Goal: Task Accomplishment & Management: Manage account settings

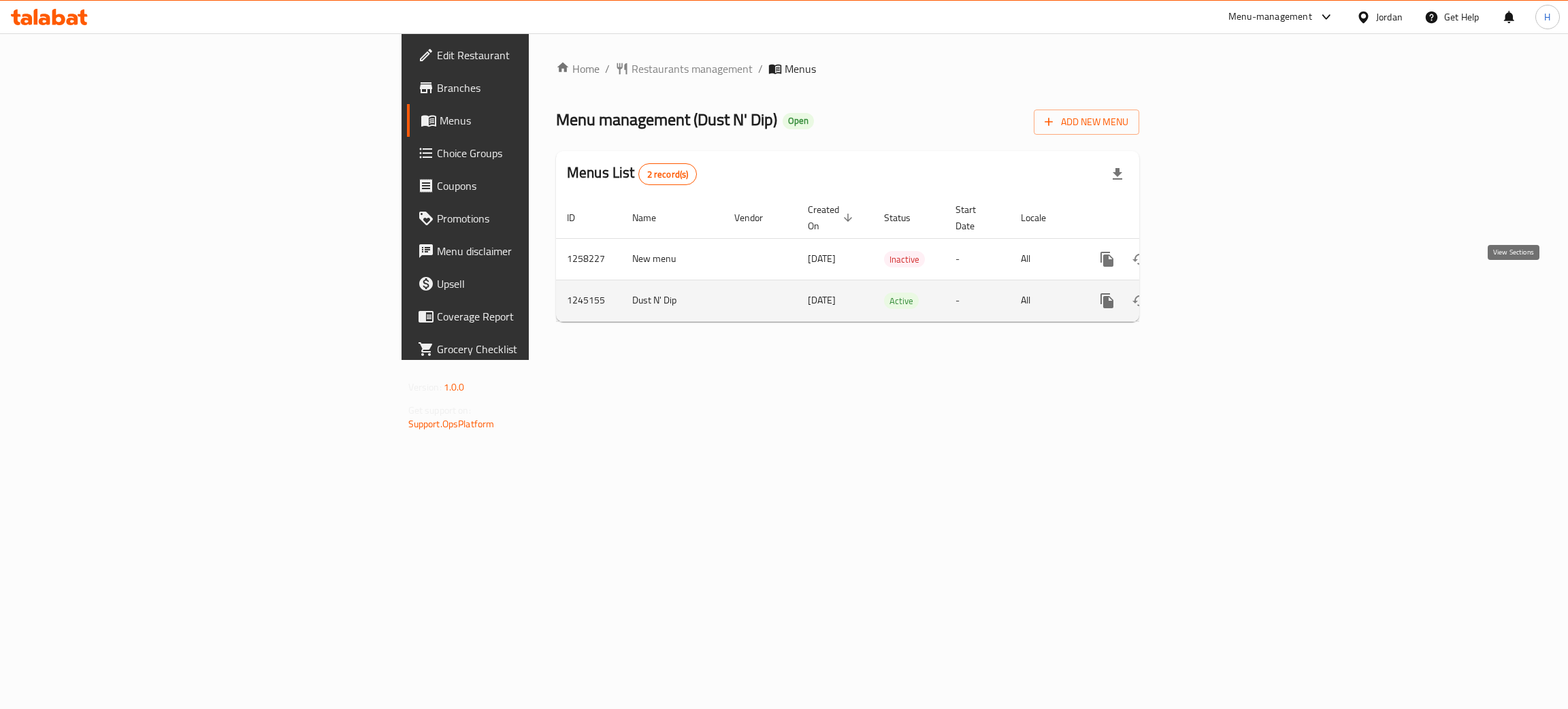
click at [1222, 294] on link "enhanced table" at bounding box center [1206, 301] width 33 height 33
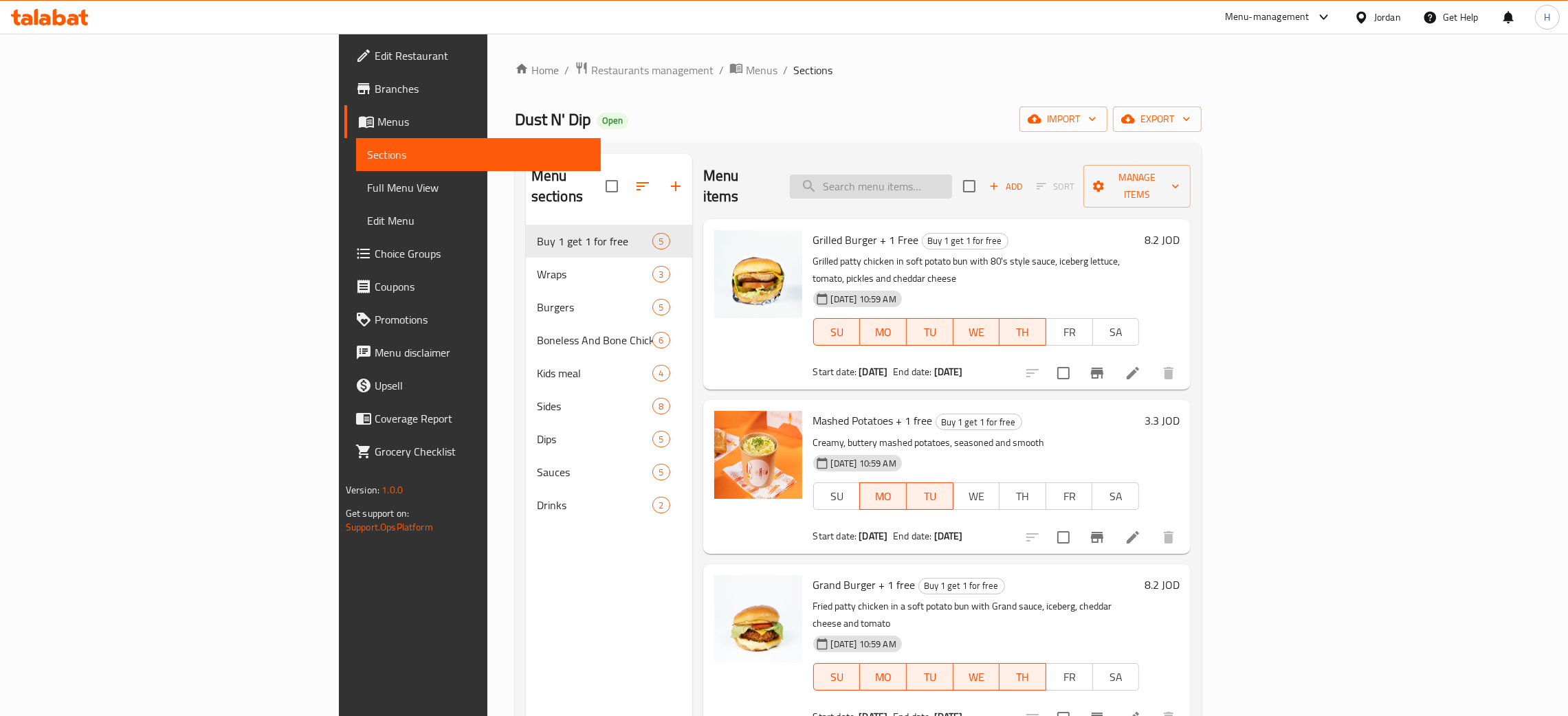
click at [952, 178] on input "search" at bounding box center [871, 186] width 163 height 24
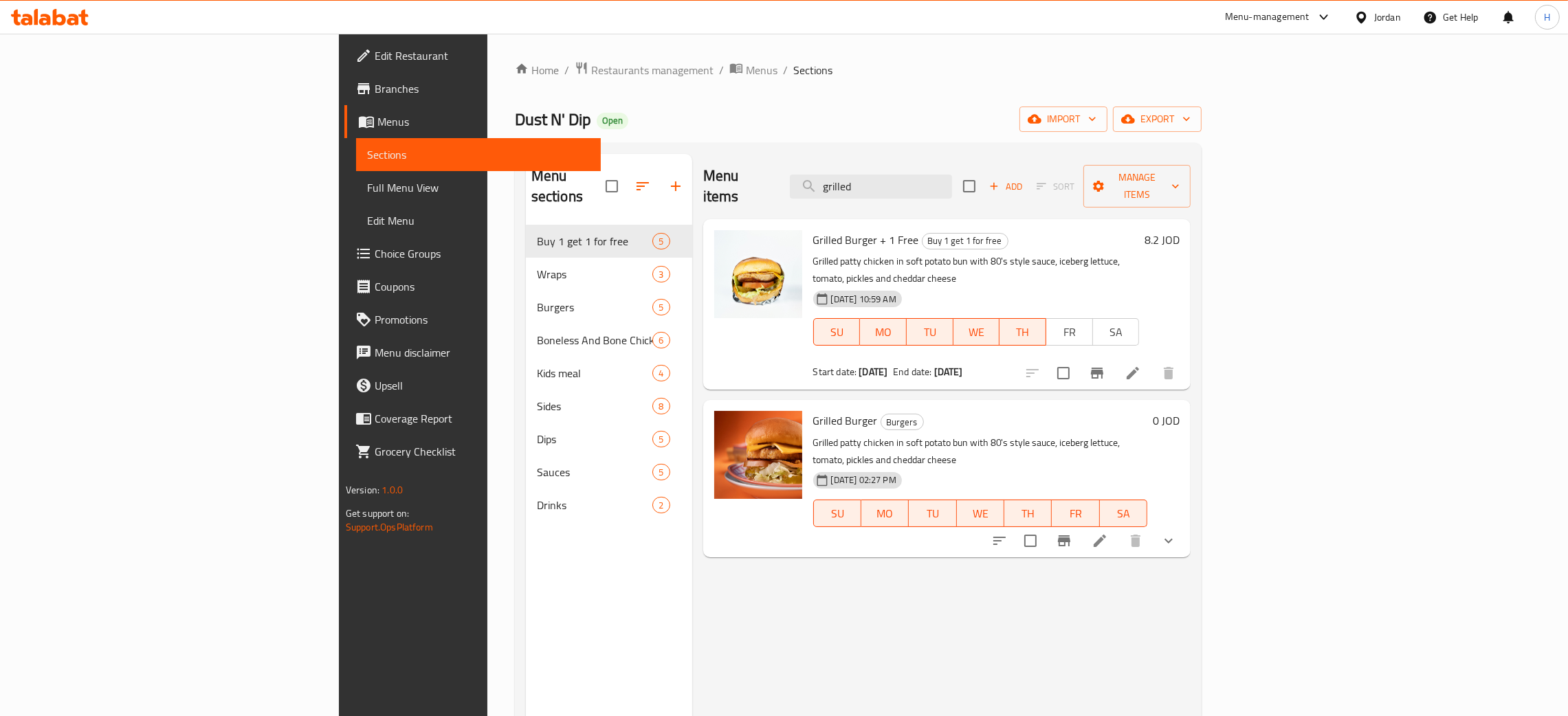
type input "grilled"
click at [1120, 529] on li at bounding box center [1100, 541] width 39 height 25
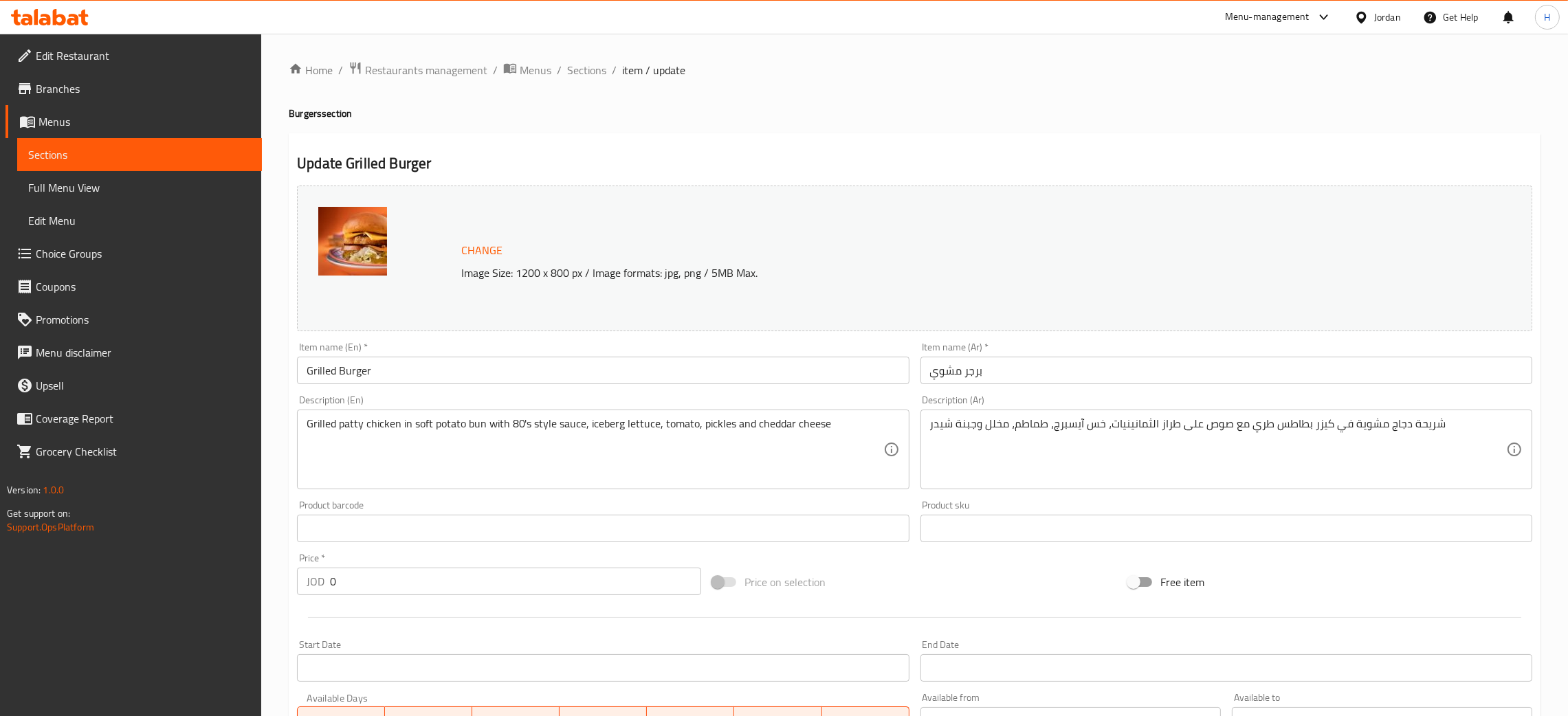
scroll to position [298, 0]
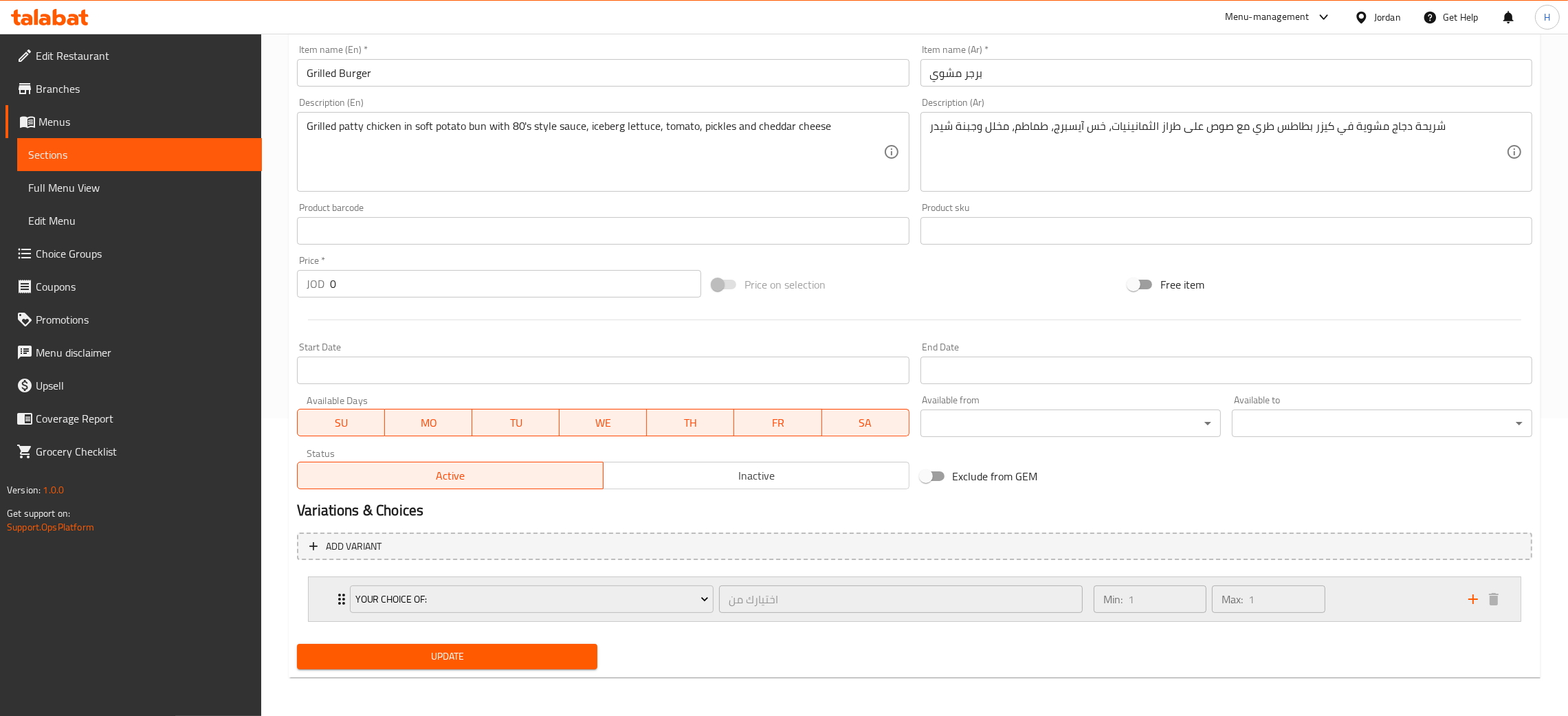
click at [336, 589] on div "your choice of: اختيارك من ​ Min: 1 ​ Max: 1 ​" at bounding box center [918, 599] width 1171 height 44
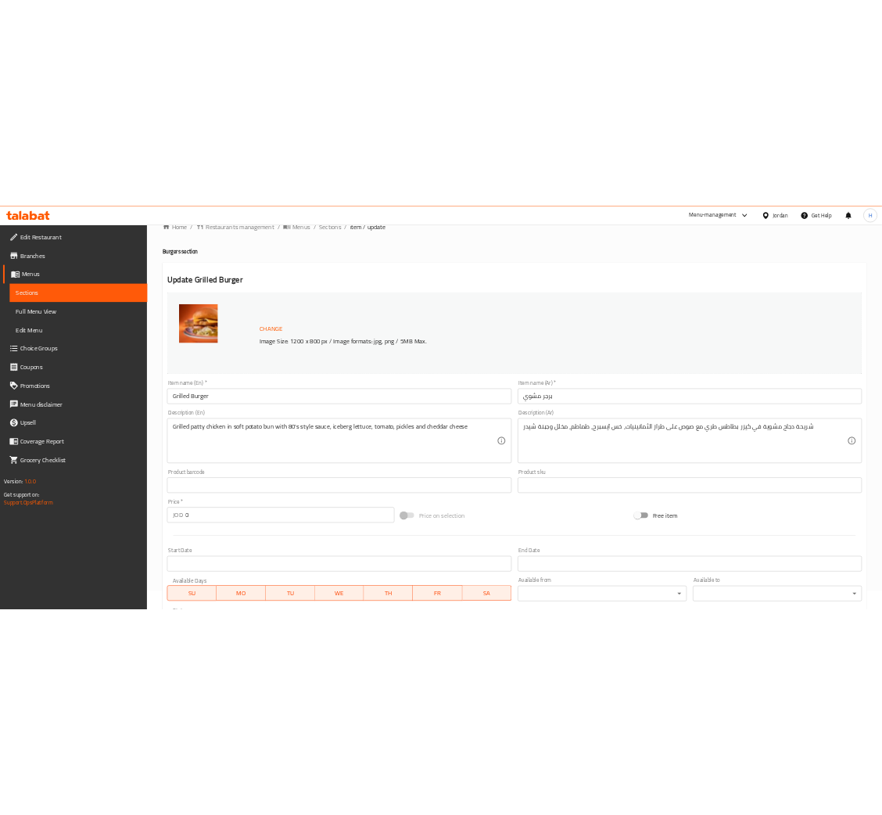
scroll to position [0, 0]
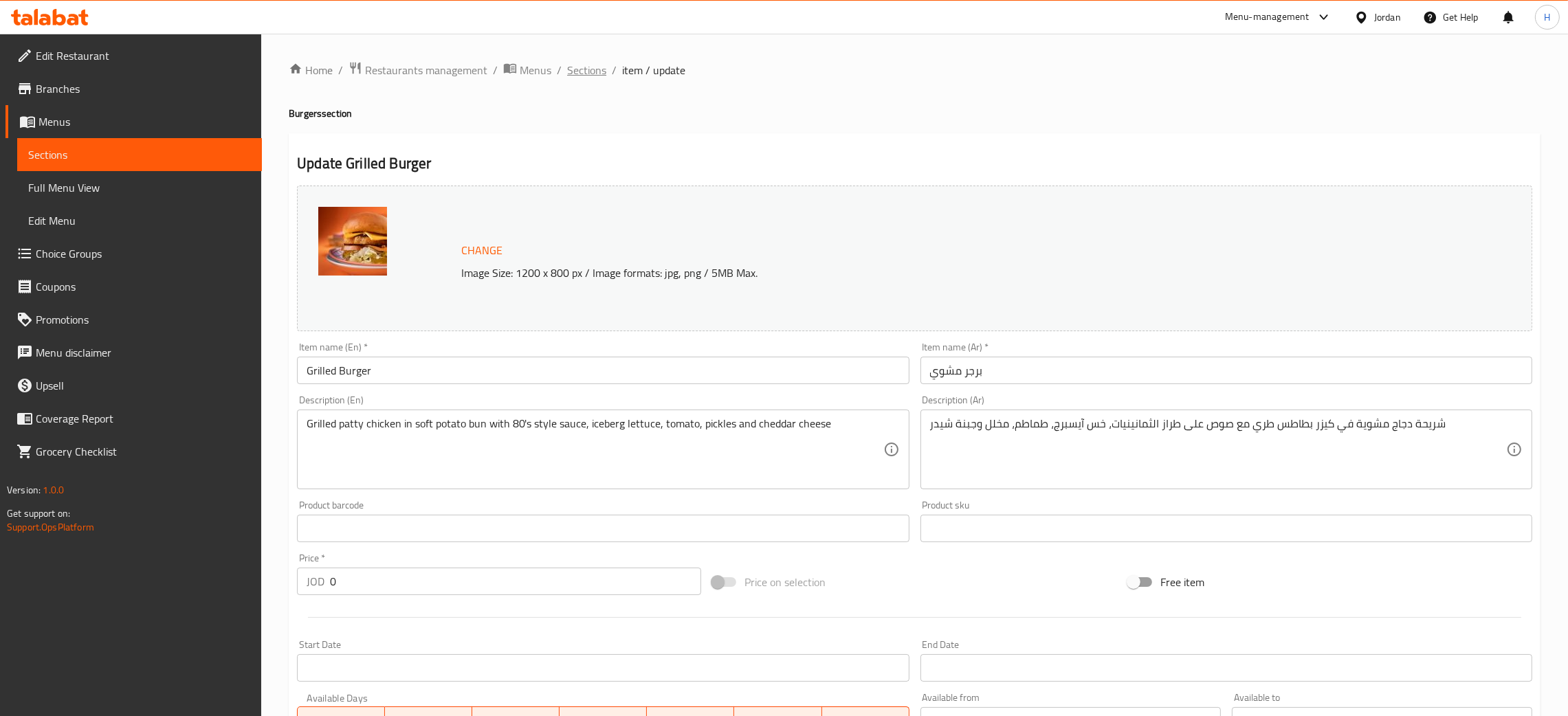
click at [592, 76] on span "Sections" at bounding box center [586, 69] width 40 height 17
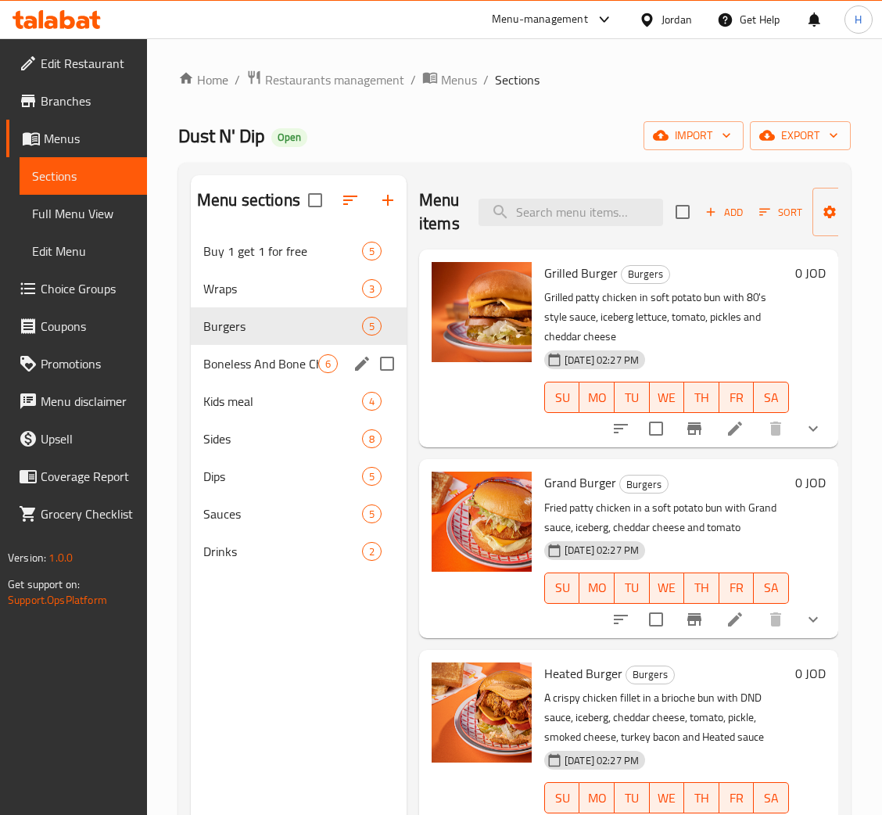
drag, startPoint x: 269, startPoint y: 372, endPoint x: 314, endPoint y: 397, distance: 50.8
click at [269, 372] on span "Boneless And Bone Chicken" at bounding box center [260, 363] width 115 height 19
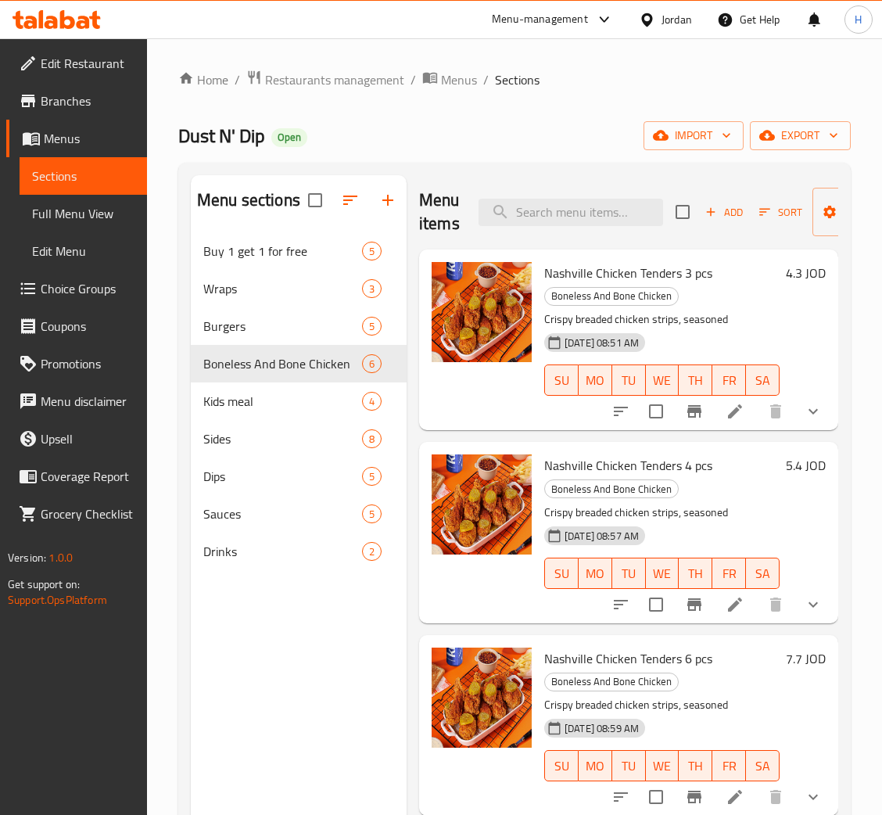
click at [331, 632] on div "Menu sections Buy 1 get 1 for free 5 Wraps 3 Burgers 5 Boneless And Bone Chicke…" at bounding box center [299, 582] width 216 height 815
click at [261, 329] on span "Burgers" at bounding box center [260, 326] width 115 height 19
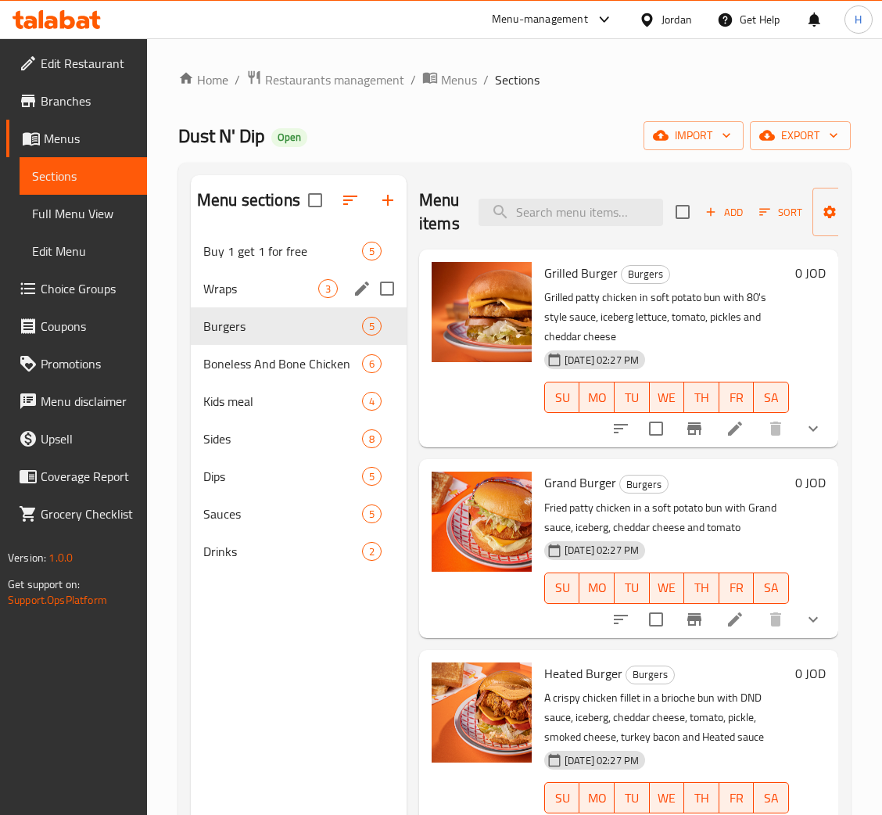
click at [261, 279] on div "Wraps 3" at bounding box center [299, 289] width 216 height 38
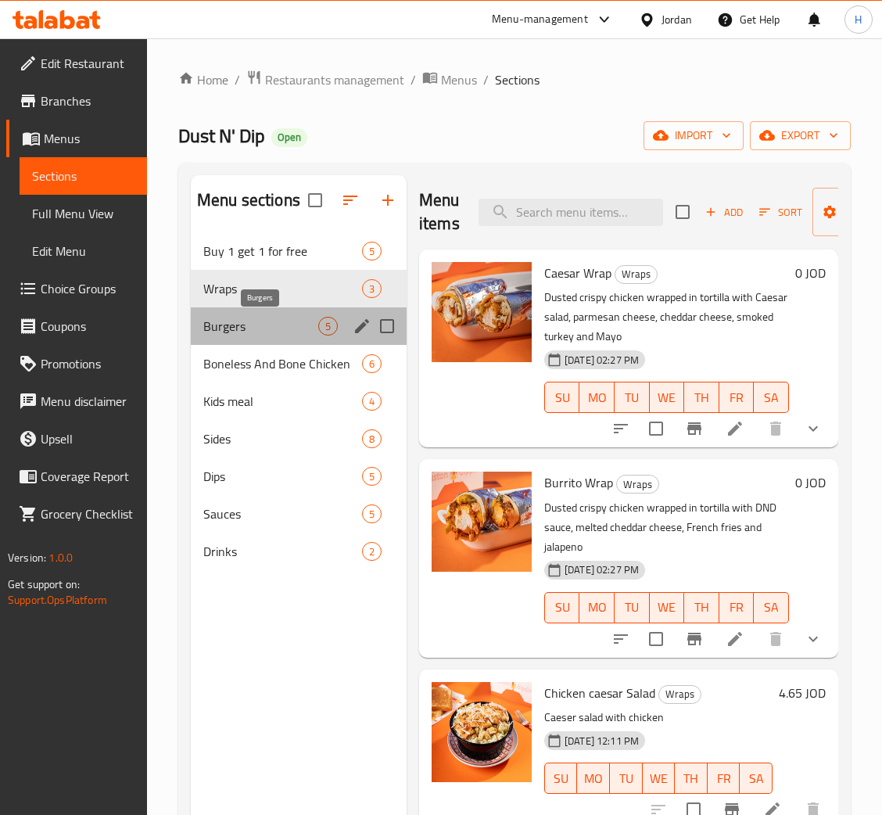
click at [286, 327] on span "Burgers" at bounding box center [260, 326] width 115 height 19
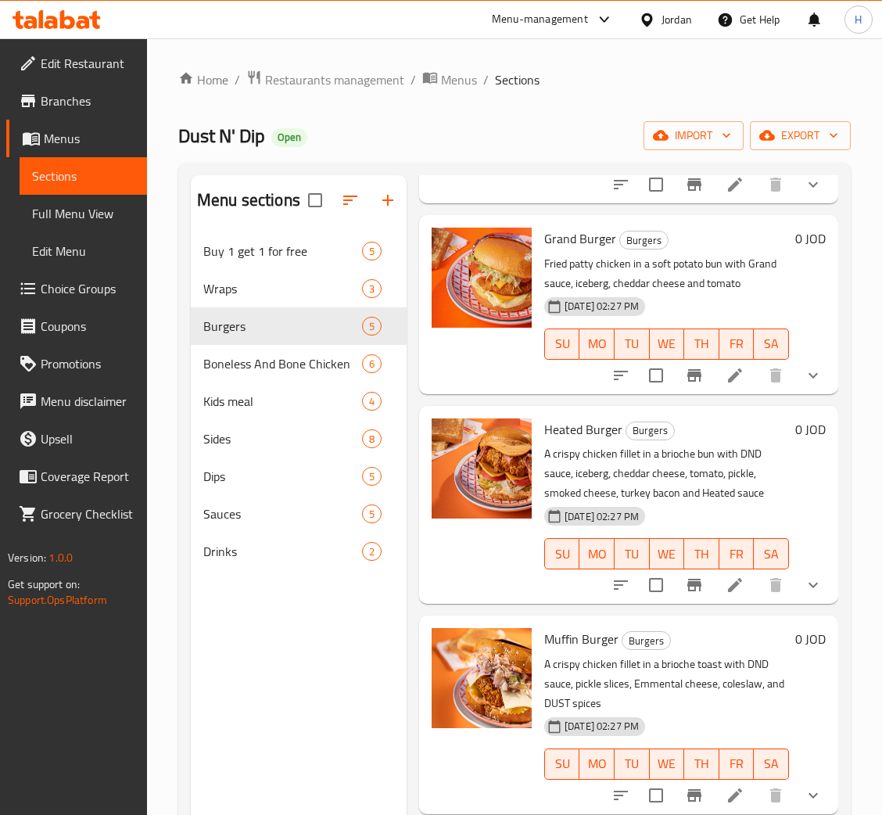
scroll to position [294, 0]
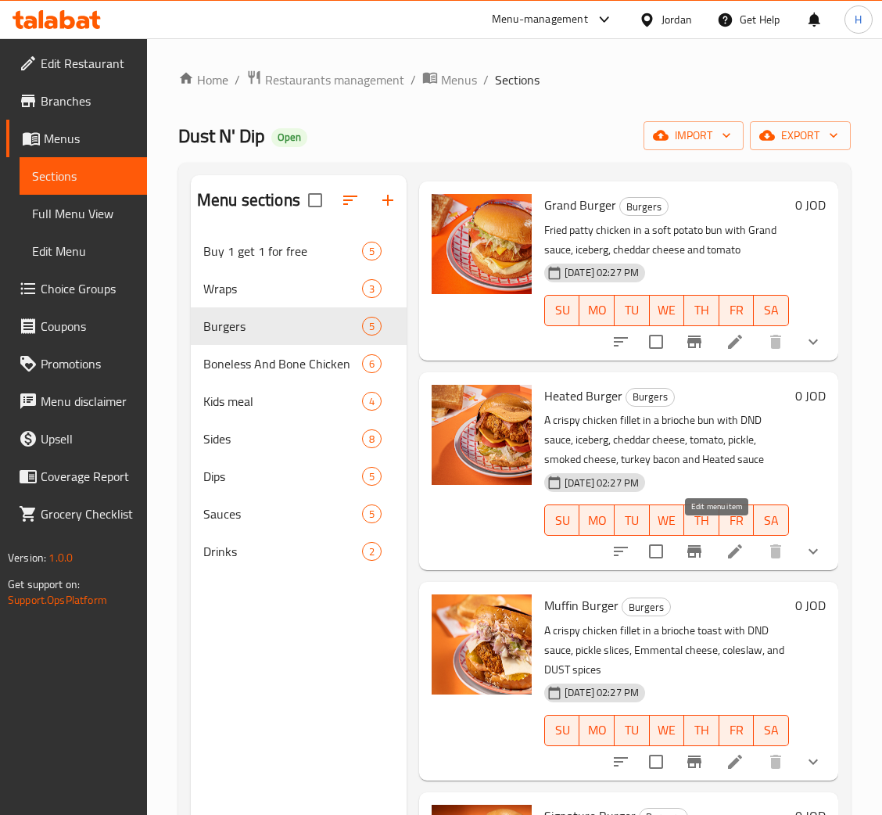
drag, startPoint x: 712, startPoint y: 527, endPoint x: 722, endPoint y: 577, distance: 51.1
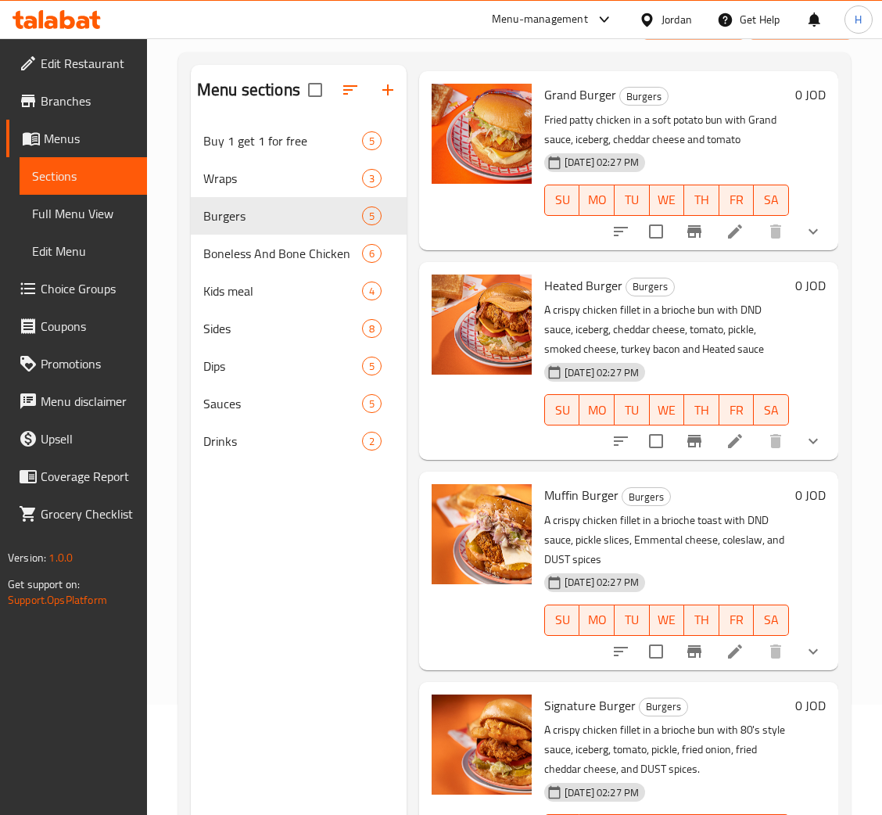
scroll to position [221, 0]
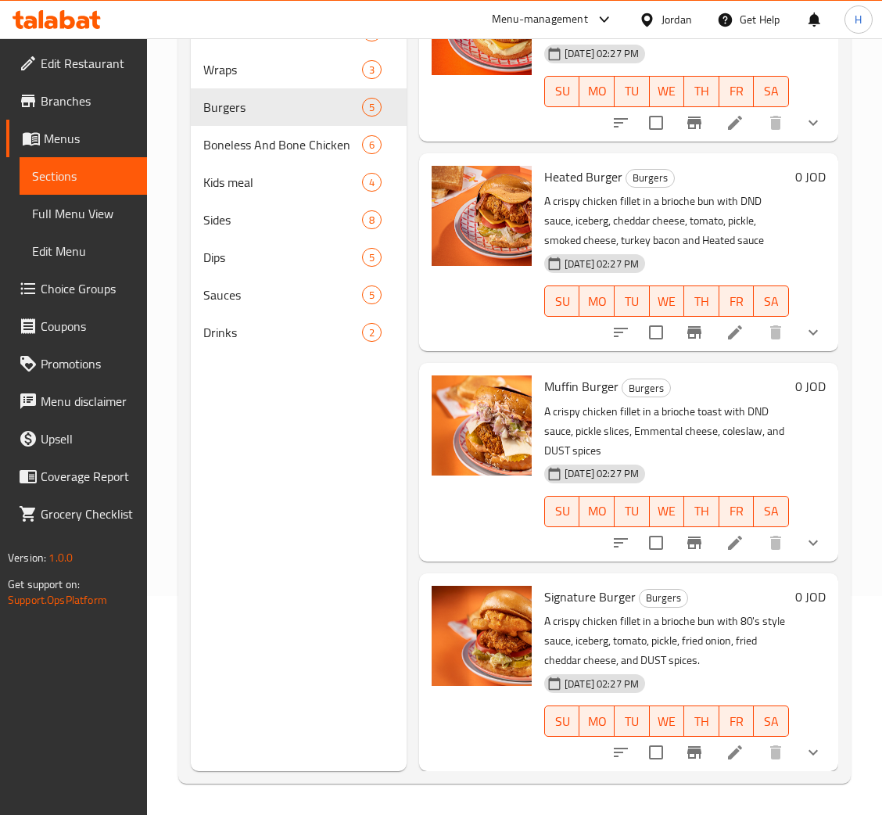
click at [98, 297] on span "Choice Groups" at bounding box center [88, 288] width 94 height 19
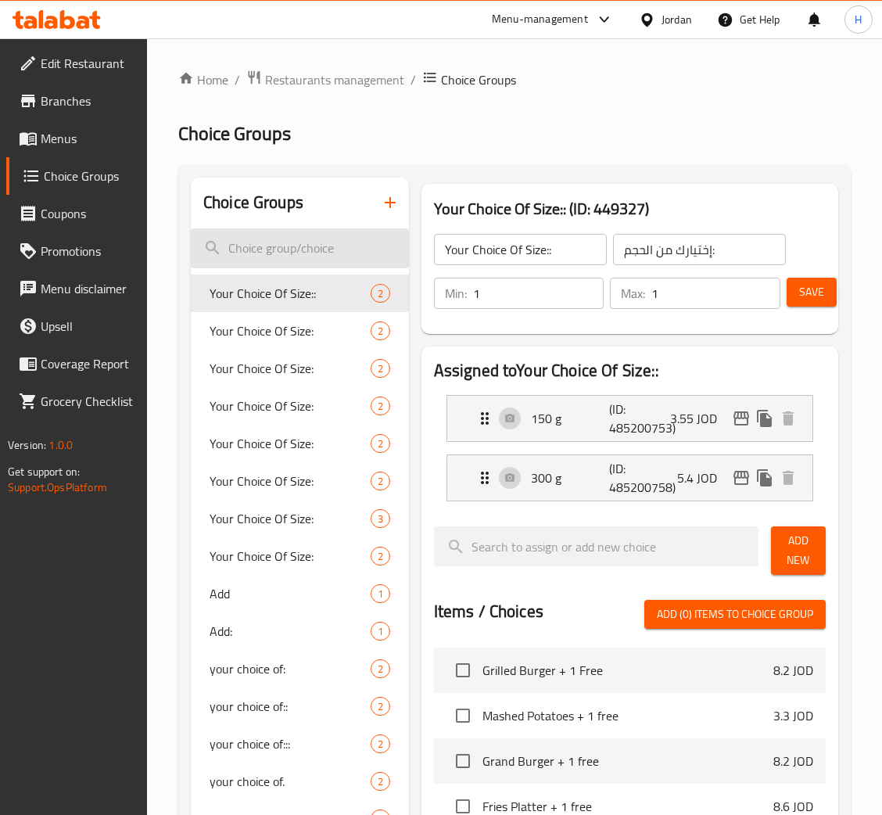
click at [283, 246] on input "search" at bounding box center [300, 248] width 218 height 40
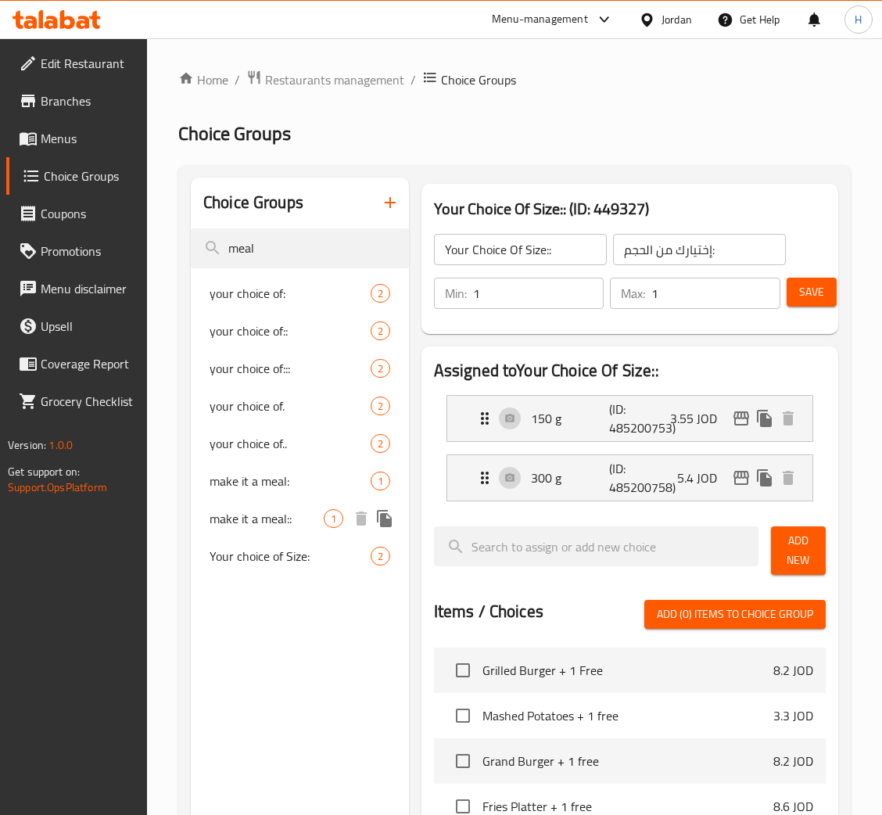
type input "meal"
click at [283, 542] on div "Your choice of Size: 2" at bounding box center [300, 556] width 218 height 38
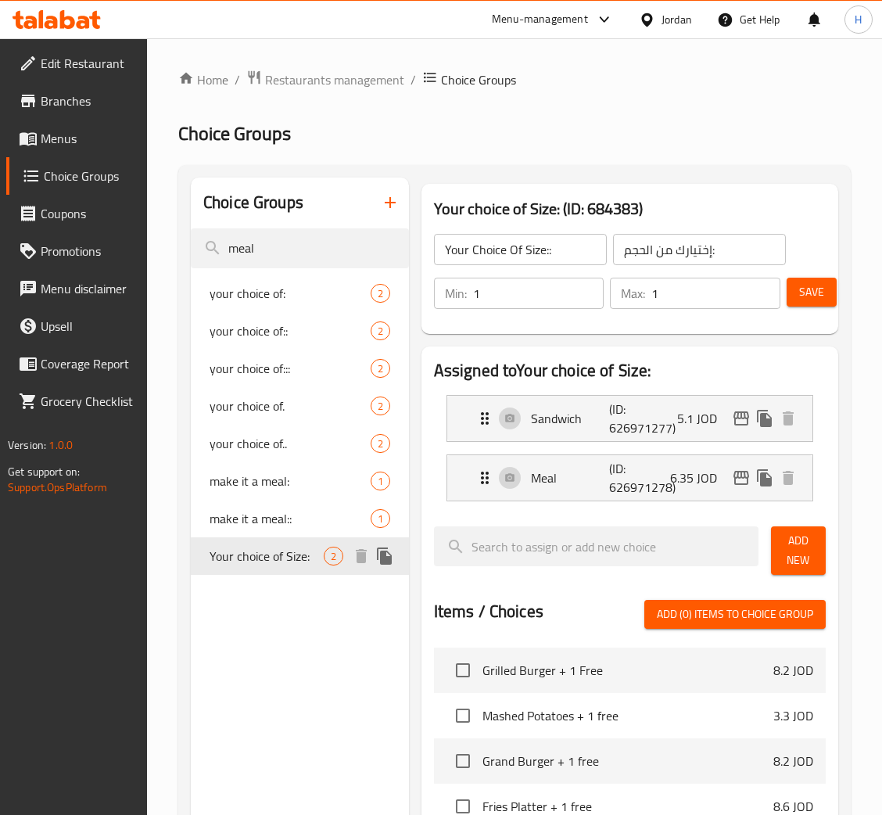
type input "Your choice of Size:"
type input "اختيارك من الحجم:"
click at [739, 416] on icon "edit" at bounding box center [742, 418] width 16 height 14
click at [740, 421] on icon "edit" at bounding box center [741, 418] width 19 height 19
click at [739, 483] on icon "edit" at bounding box center [741, 478] width 19 height 19
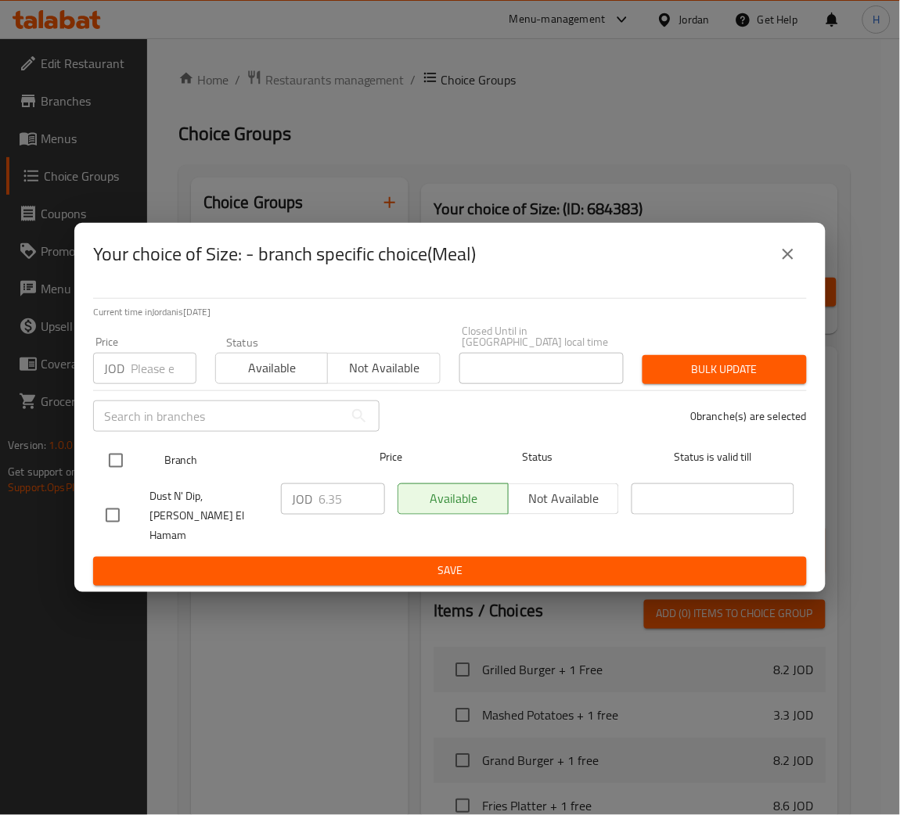
click at [112, 468] on input "checkbox" at bounding box center [115, 460] width 33 height 33
checkbox input "true"
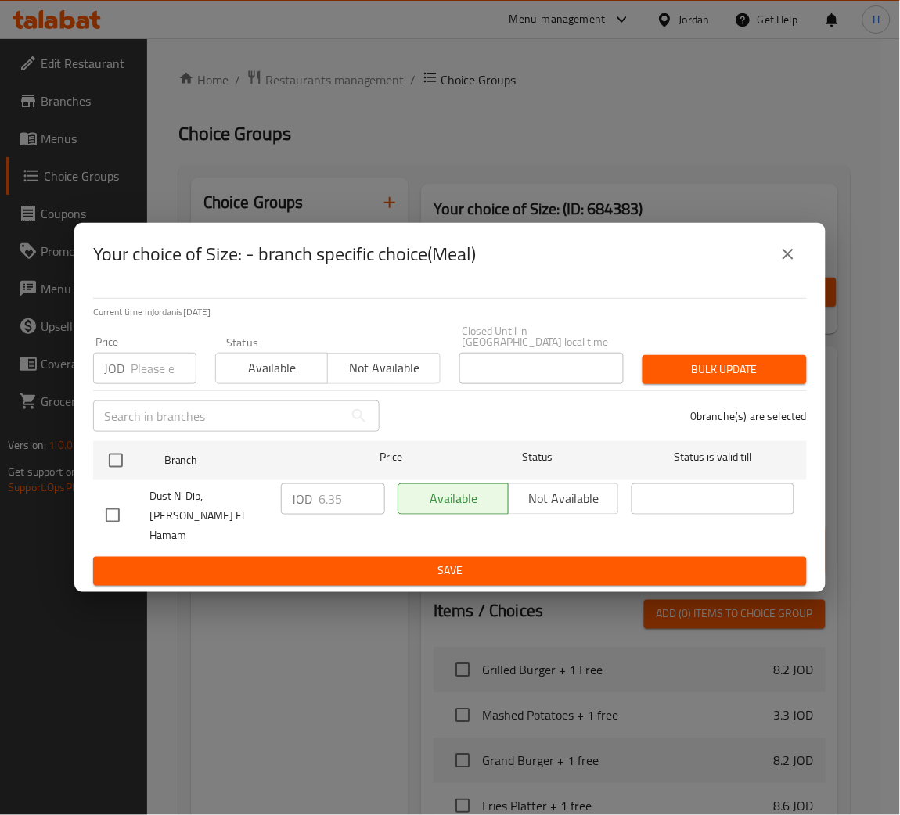
checkbox input "true"
click at [331, 505] on input "6.35" at bounding box center [351, 498] width 66 height 31
type input "6.50"
click at [511, 539] on ul "Branch Price Status Status is valid till Dust N' Dip, Marj El Hamam JOD 6.50 ​ …" at bounding box center [449, 496] width 713 height 123
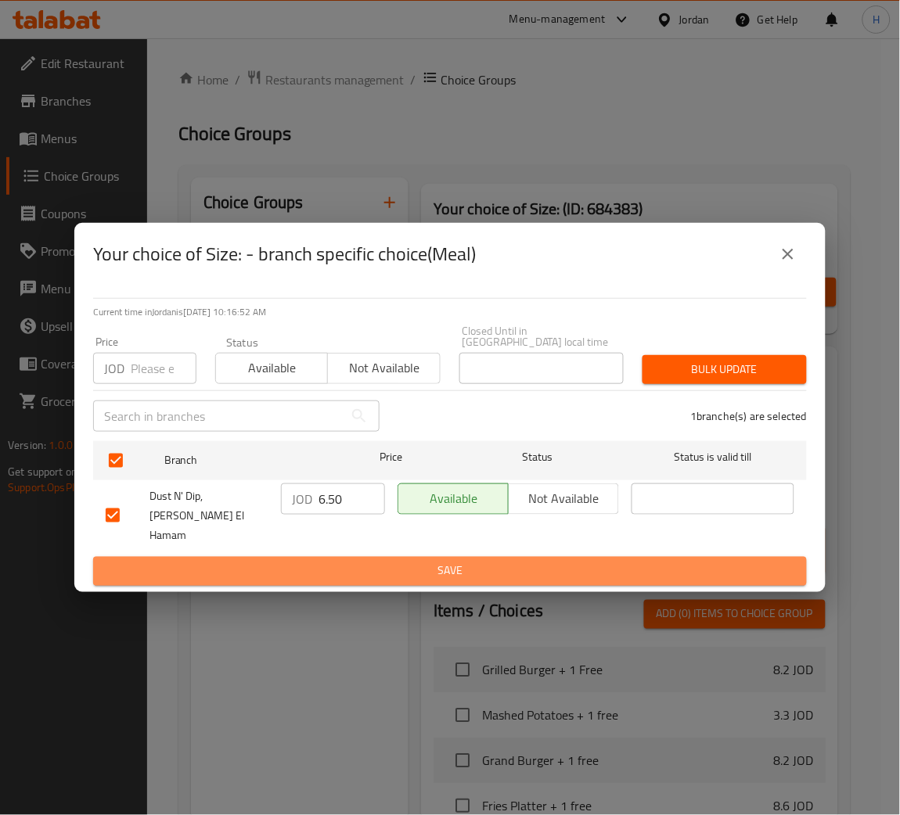
click at [501, 557] on button "Save" at bounding box center [449, 571] width 713 height 29
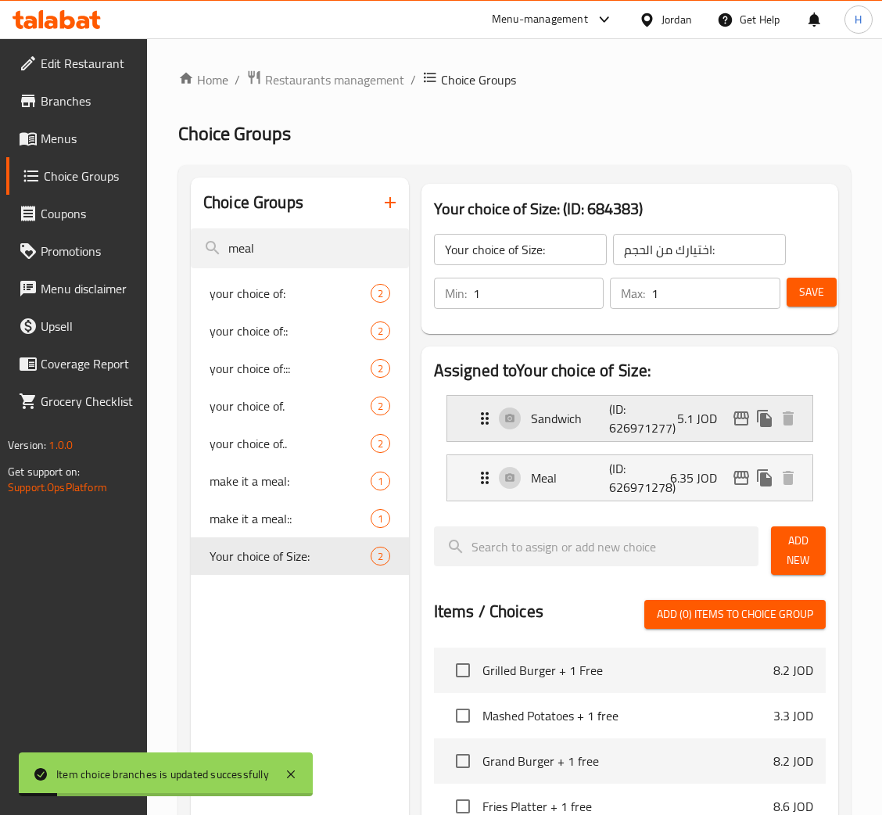
click at [656, 435] on p "(ID: 626971277)" at bounding box center [635, 419] width 52 height 38
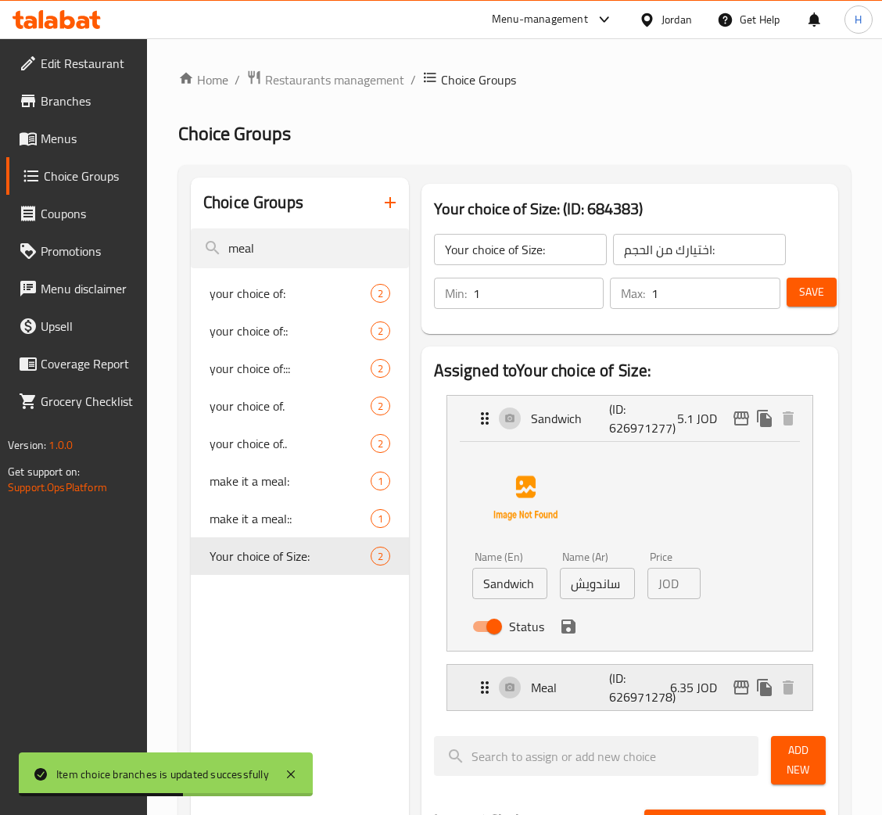
click at [625, 685] on p "(ID: 626971278)" at bounding box center [635, 688] width 52 height 38
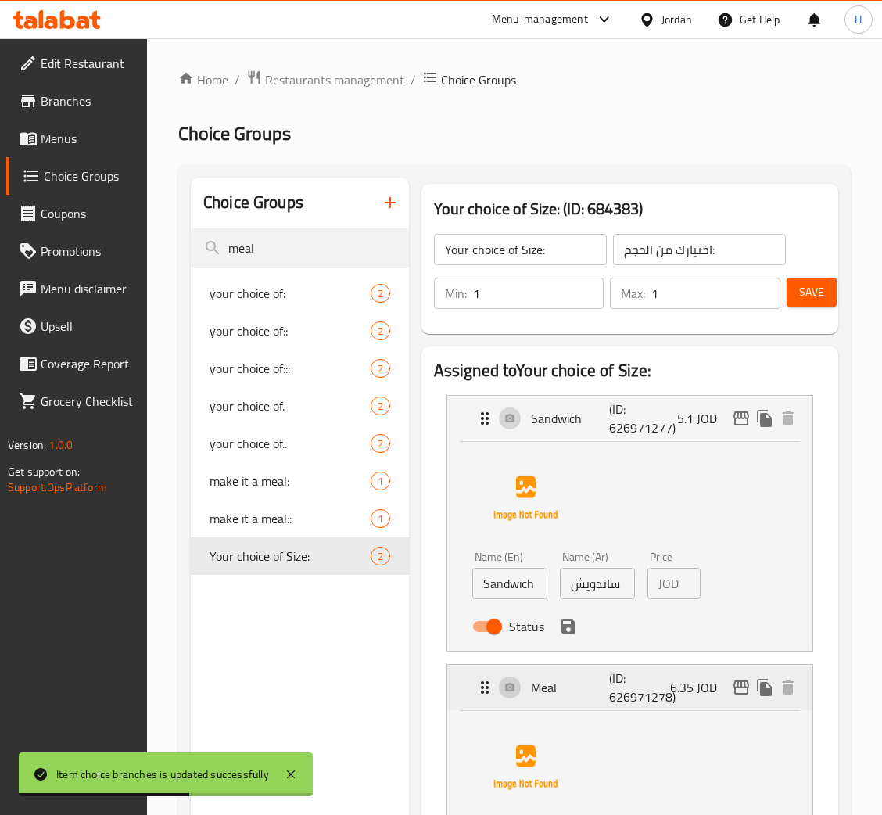
scroll to position [235, 0]
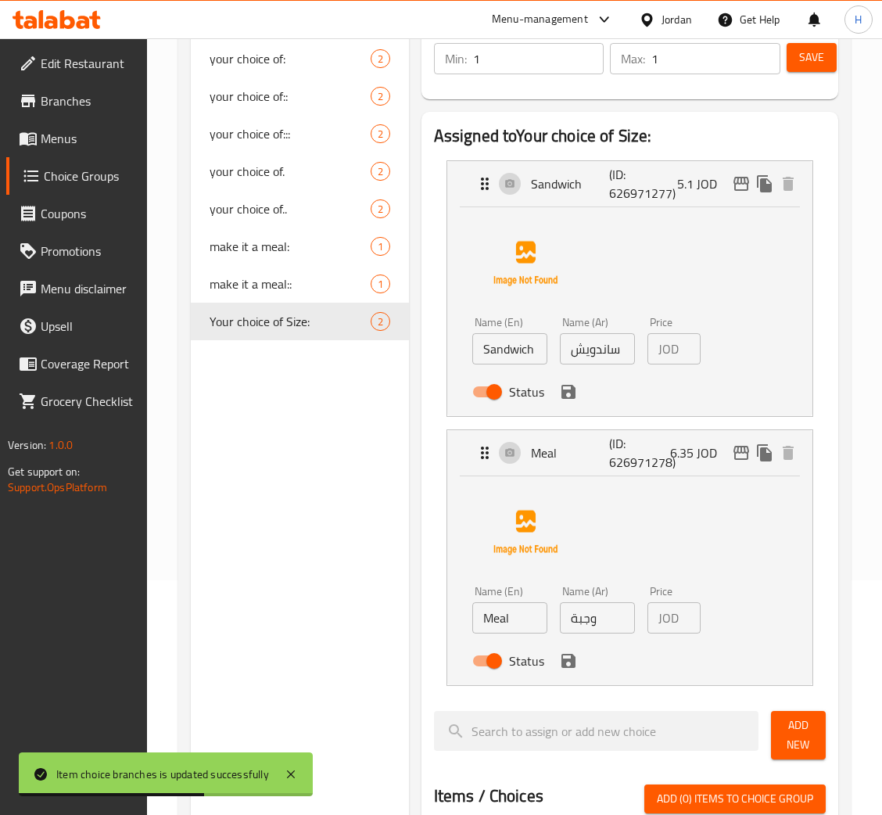
click at [597, 624] on input "وجبة" at bounding box center [597, 617] width 75 height 31
click at [570, 670] on icon "save" at bounding box center [568, 661] width 19 height 19
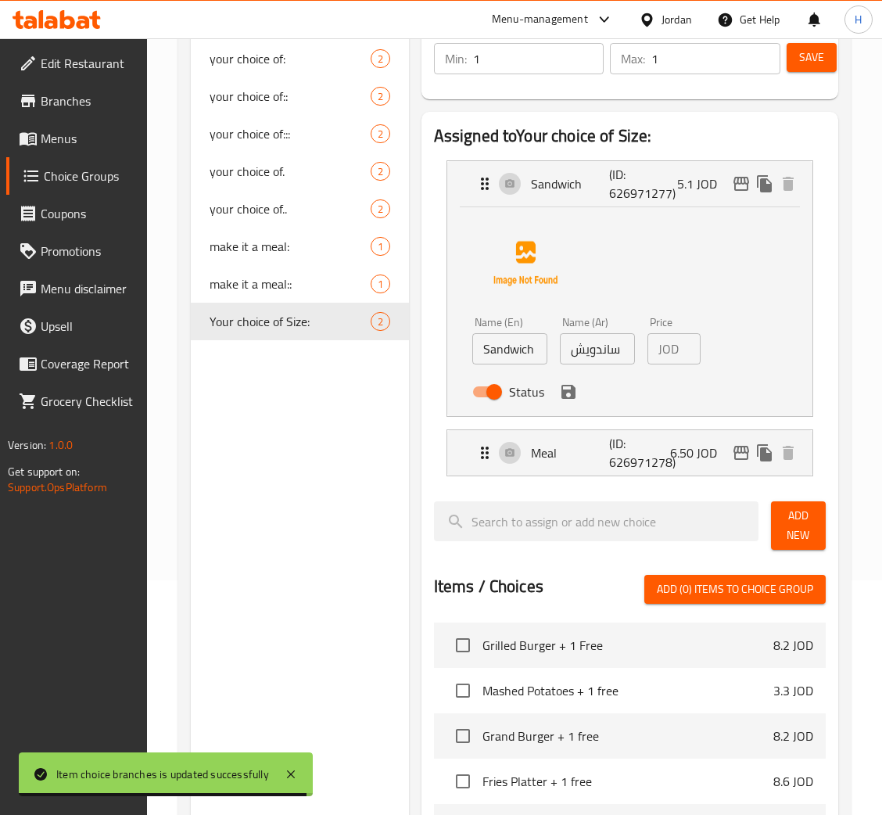
type input "6.50"
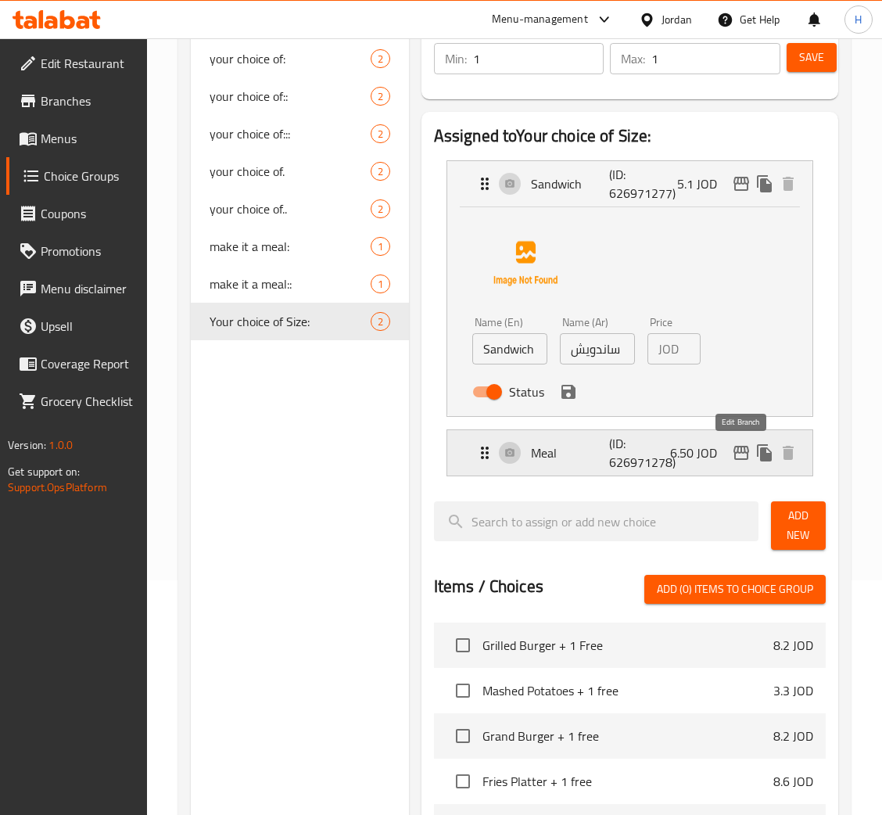
click at [742, 455] on icon "edit" at bounding box center [741, 453] width 19 height 19
click at [813, 64] on span "Save" at bounding box center [812, 58] width 25 height 20
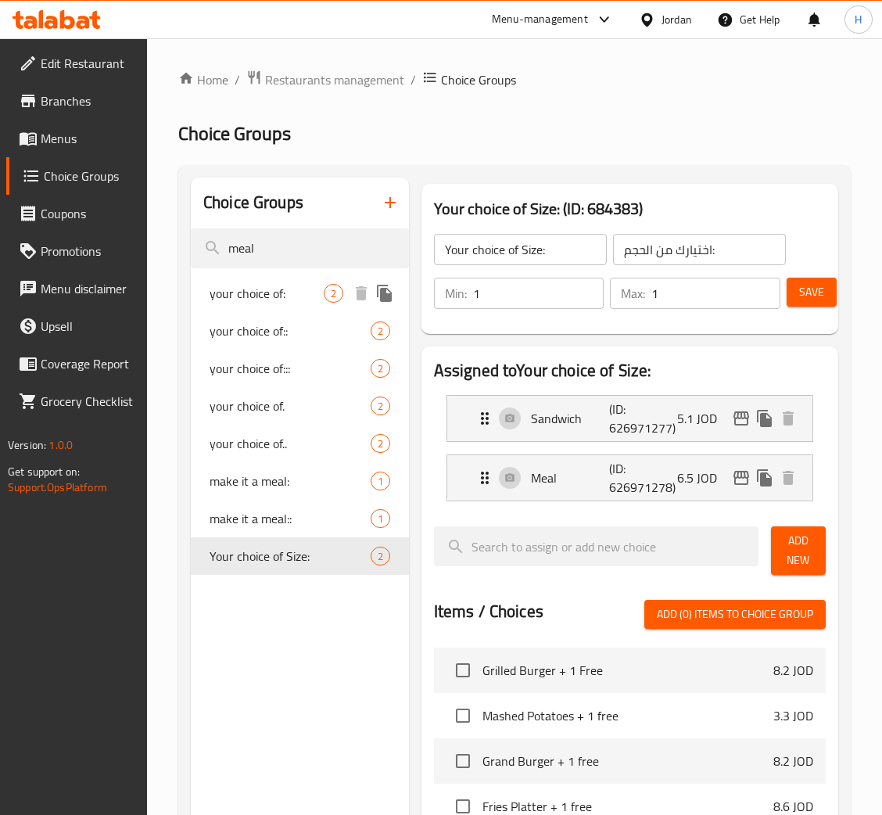
click at [301, 302] on span "your choice of:" at bounding box center [267, 293] width 114 height 19
type input "your choice of:"
type input "اختيارك من"
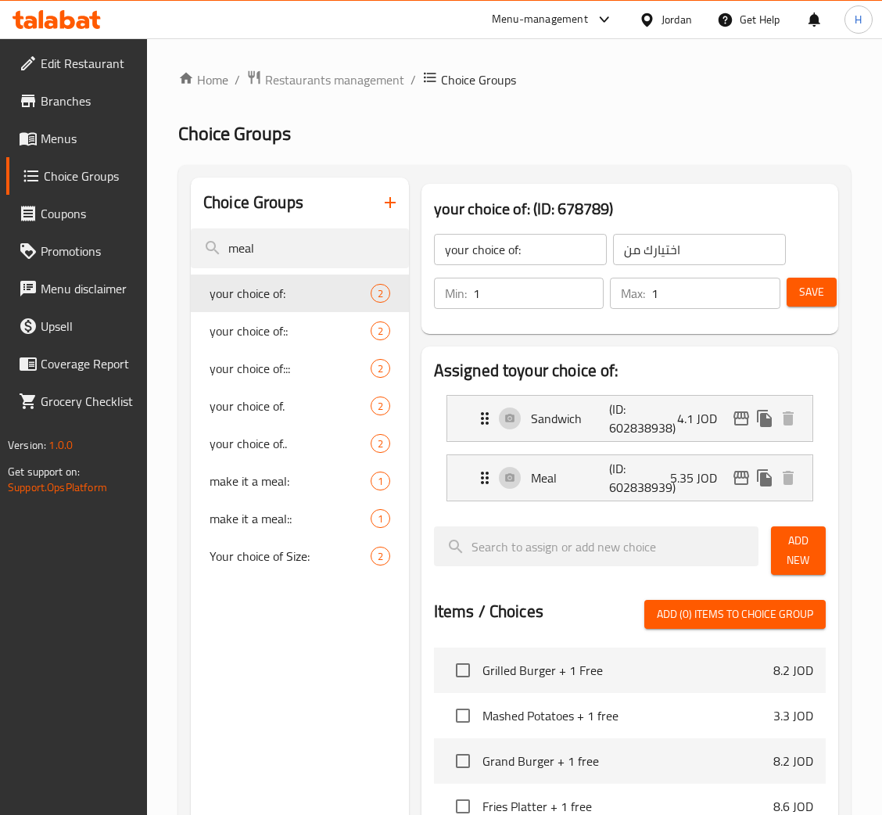
click at [594, 502] on li "Meal (ID: 602838939) 5.35 JOD Name (En) Meal Name (En) Name (Ar) وجبة Name (Ar)…" at bounding box center [630, 477] width 392 height 59
click at [679, 459] on div "Meal (ID: 602838939) 5.35 JOD" at bounding box center [635, 477] width 318 height 45
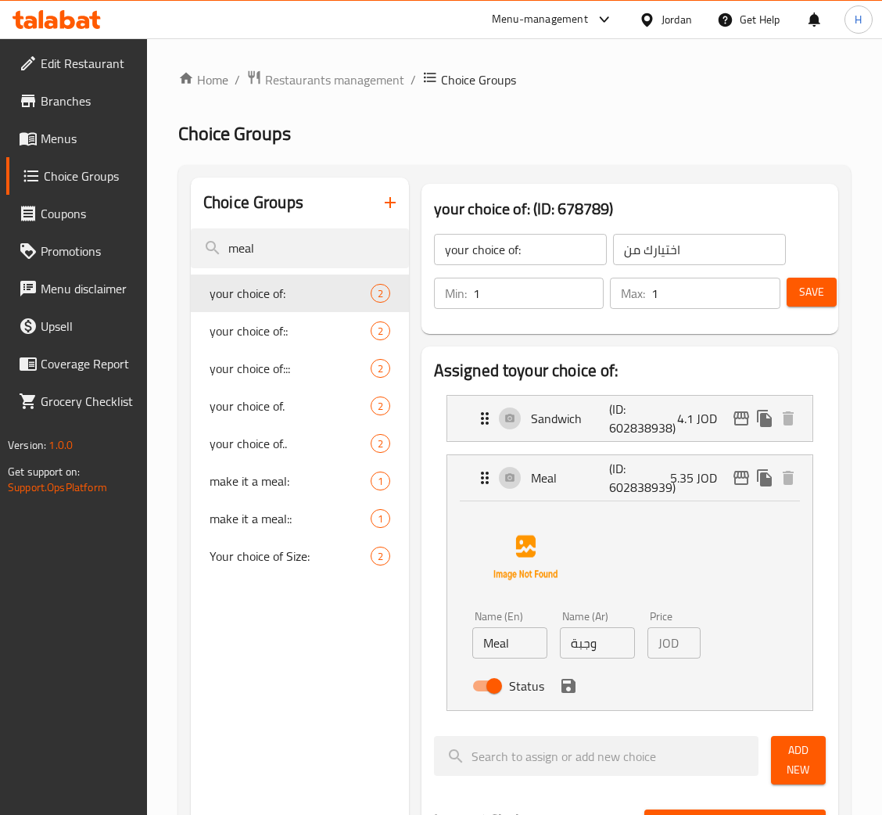
click at [617, 652] on input "وجبة" at bounding box center [597, 642] width 75 height 31
click at [565, 690] on icon "save" at bounding box center [569, 686] width 14 height 14
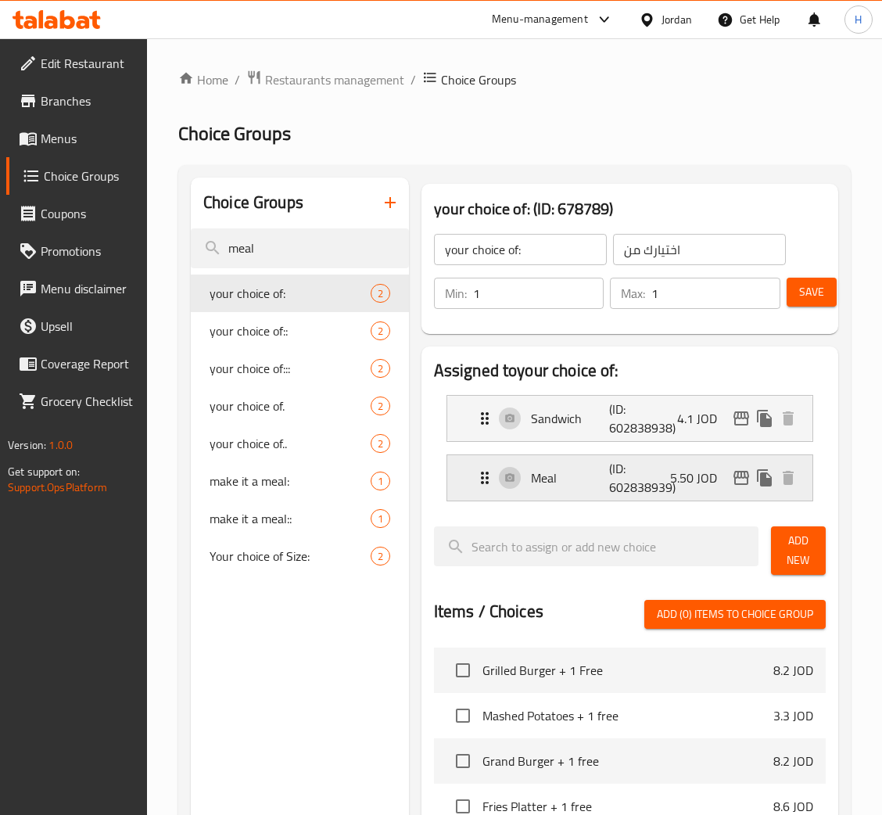
type input "5.50"
click at [743, 481] on icon "edit" at bounding box center [741, 478] width 19 height 19
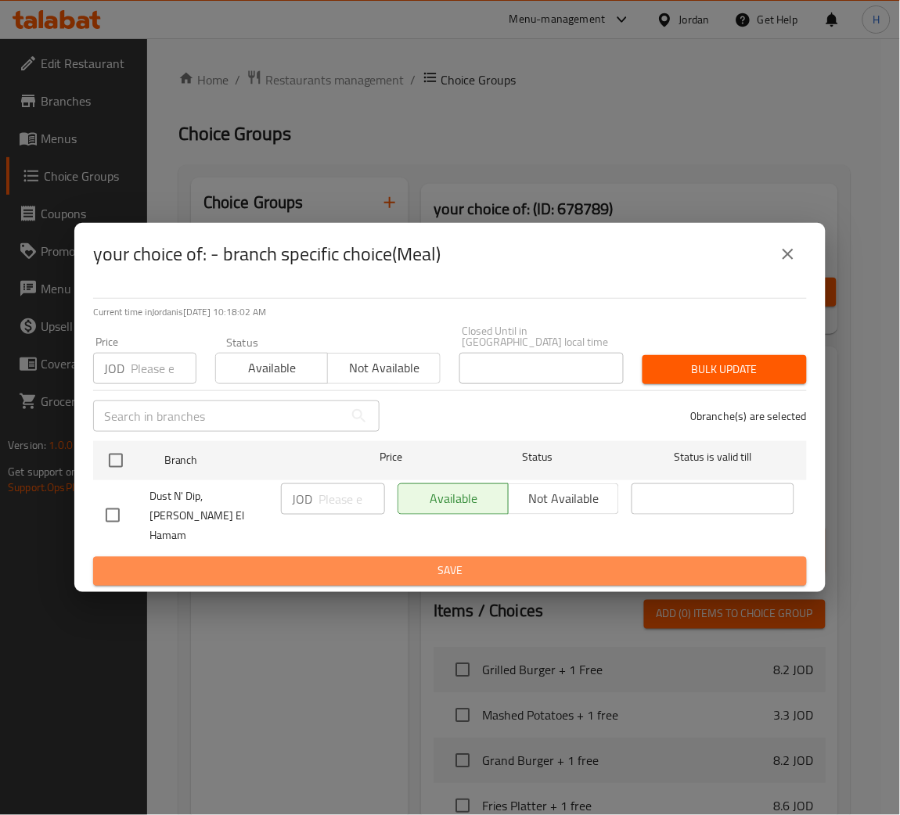
click at [634, 565] on span "Save" at bounding box center [450, 572] width 688 height 20
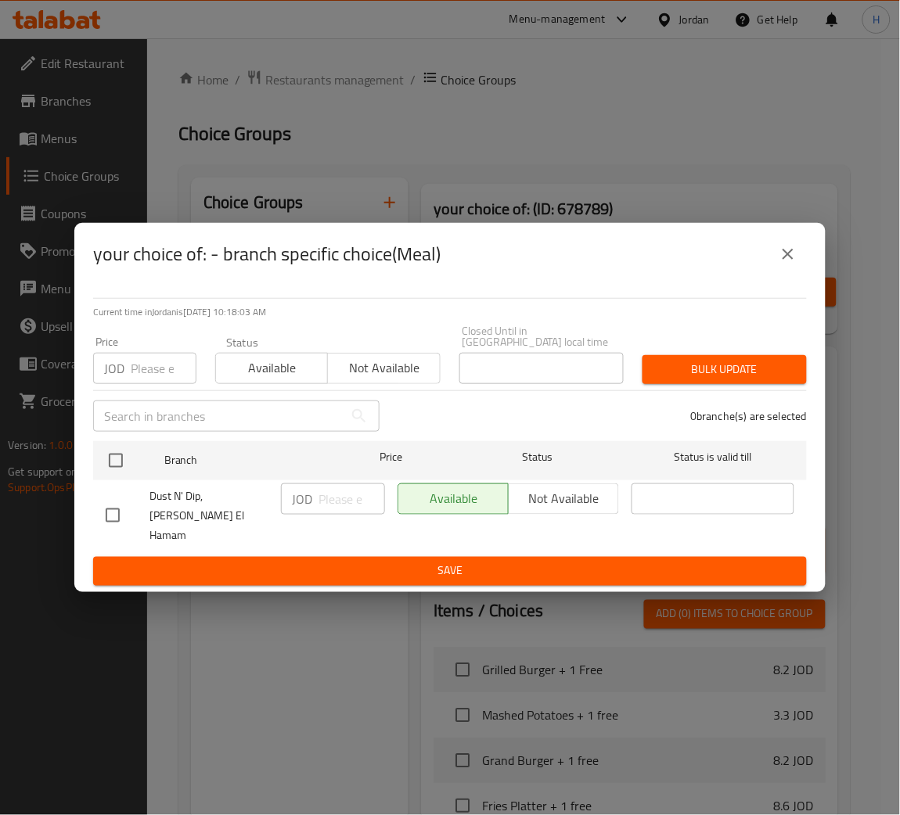
click at [790, 264] on icon "close" at bounding box center [787, 254] width 19 height 19
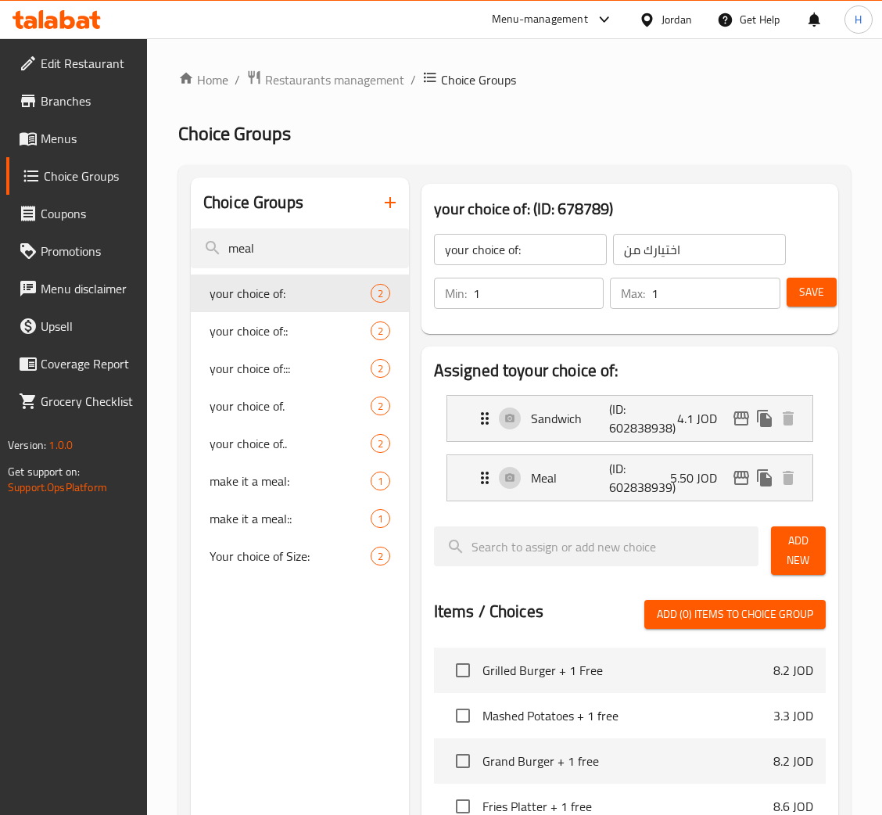
click at [802, 285] on span "Save" at bounding box center [812, 292] width 25 height 20
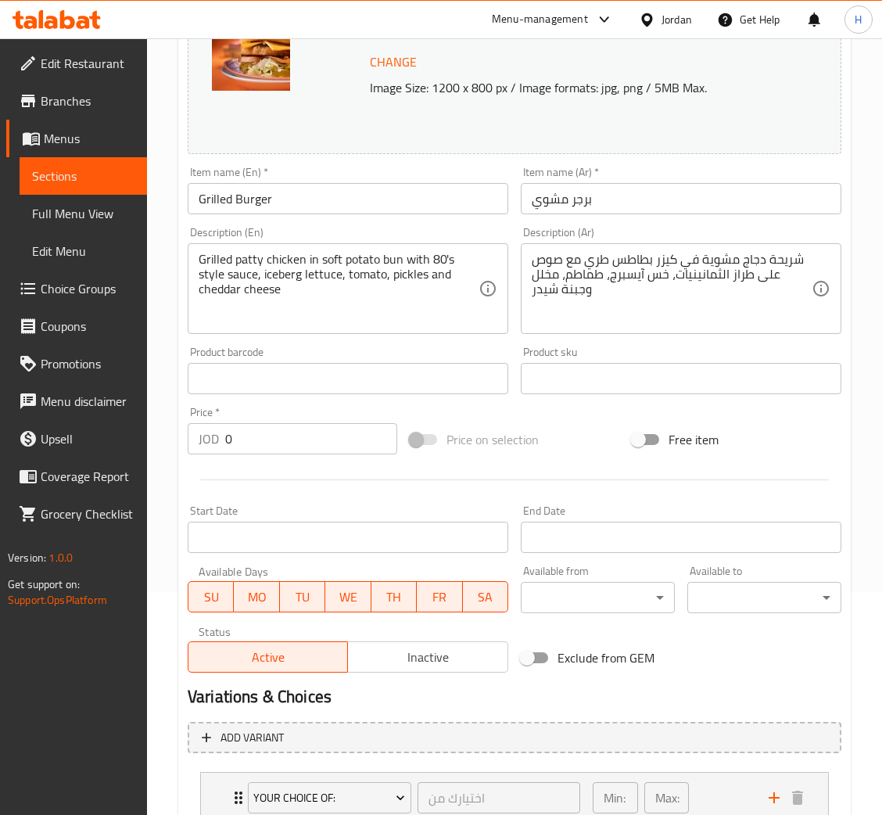
scroll to position [339, 0]
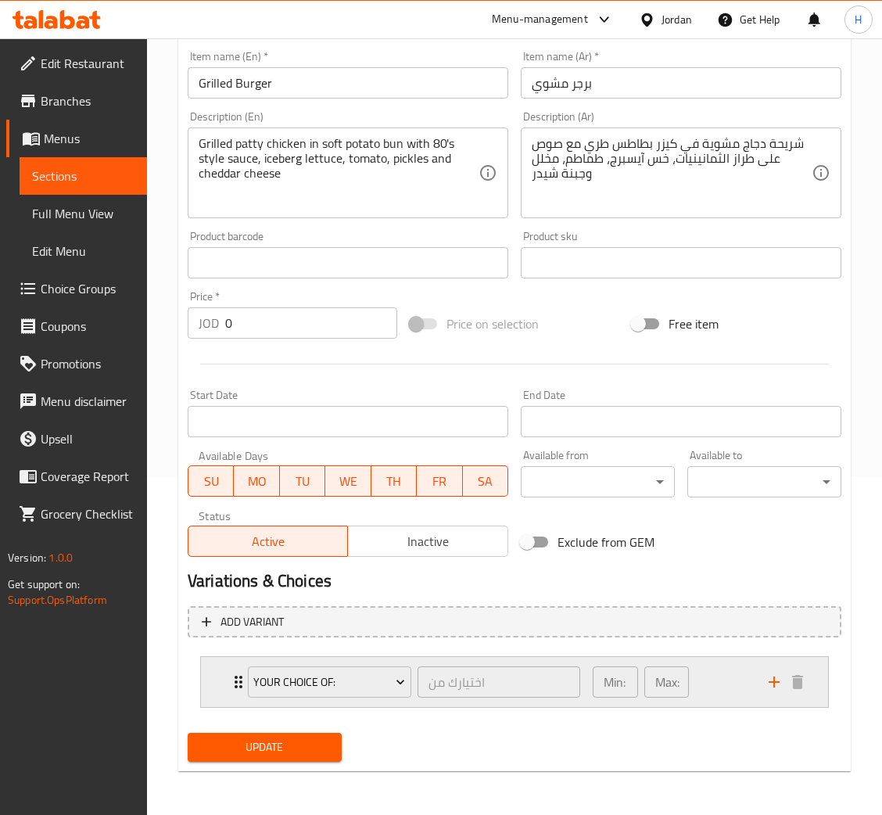
click at [203, 678] on div "your choice of: اختيارك من ​ Min: 1 ​ Max: 1 ​" at bounding box center [514, 682] width 627 height 50
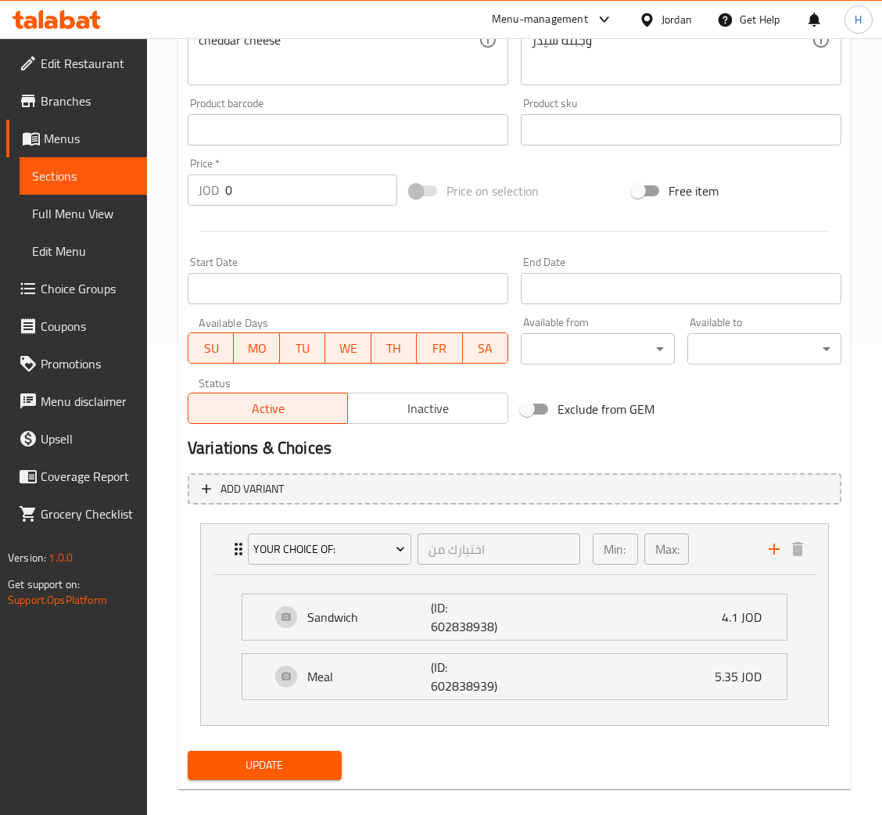
scroll to position [490, 0]
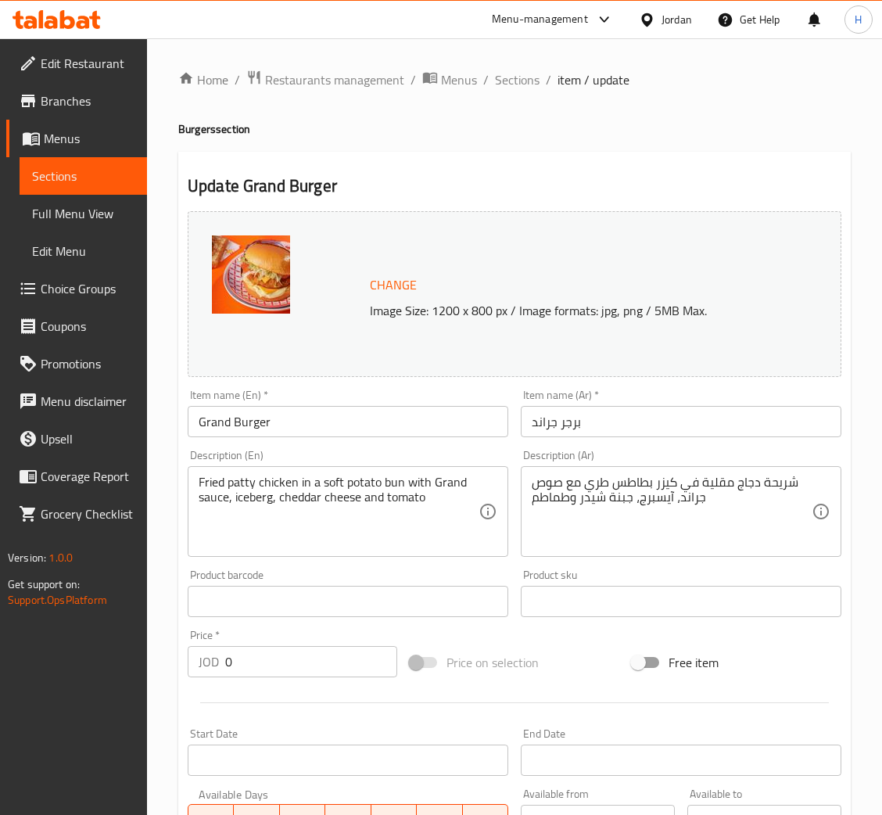
scroll to position [339, 0]
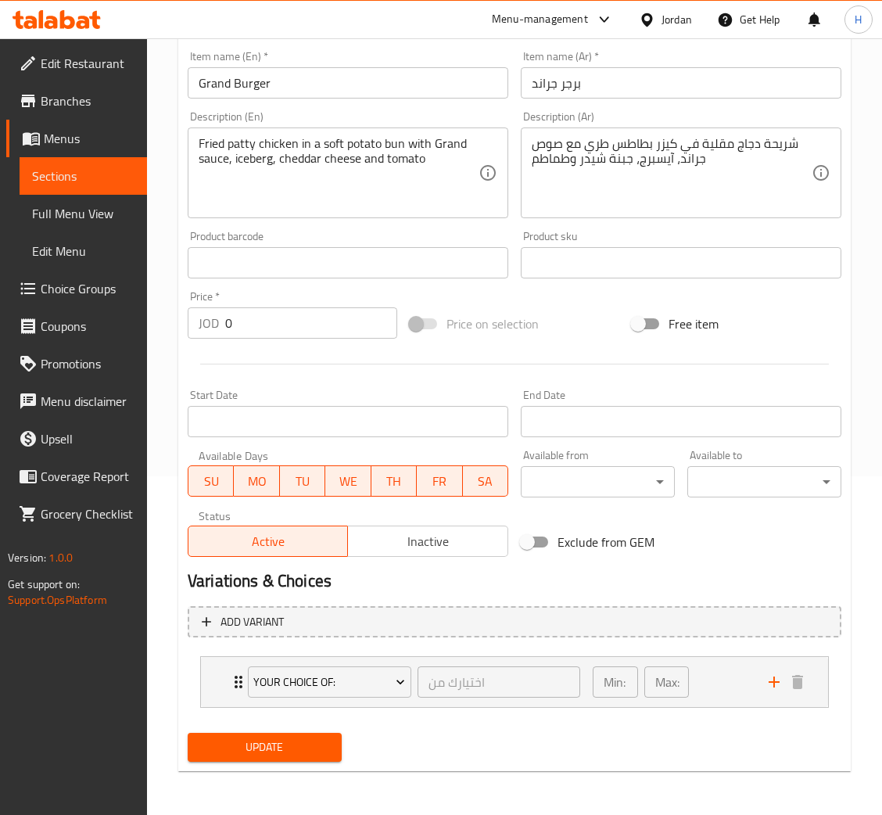
drag, startPoint x: 221, startPoint y: 682, endPoint x: 261, endPoint y: 652, distance: 49.8
click at [221, 682] on div "your choice of: اختيارك من ​ Min: 1 ​ Max: 1 ​" at bounding box center [514, 682] width 627 height 50
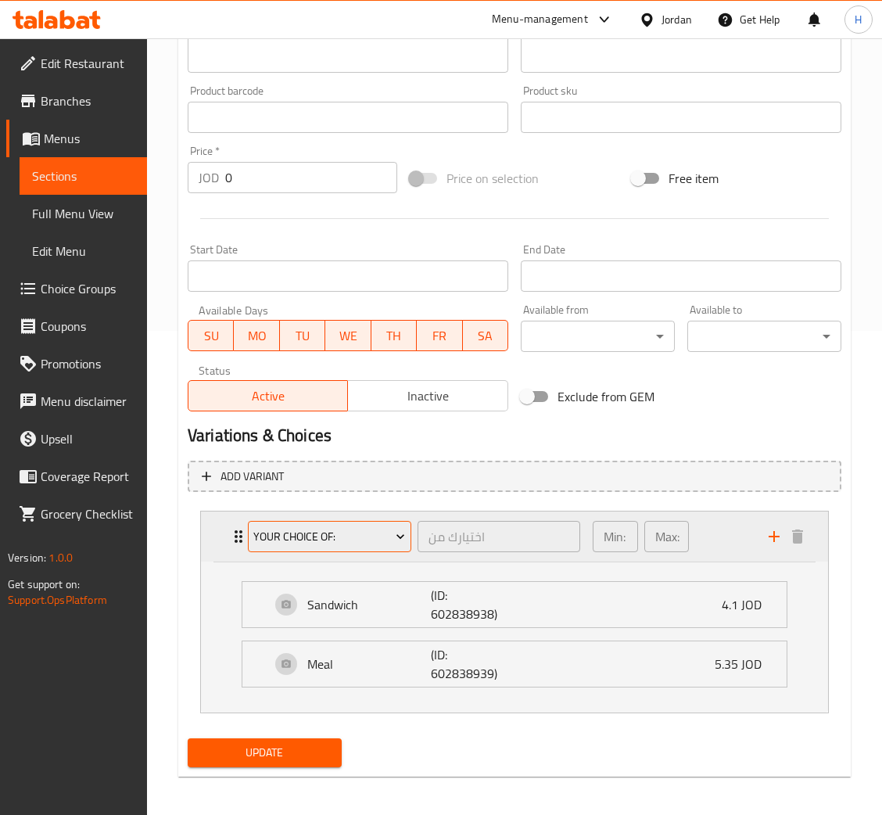
scroll to position [490, 0]
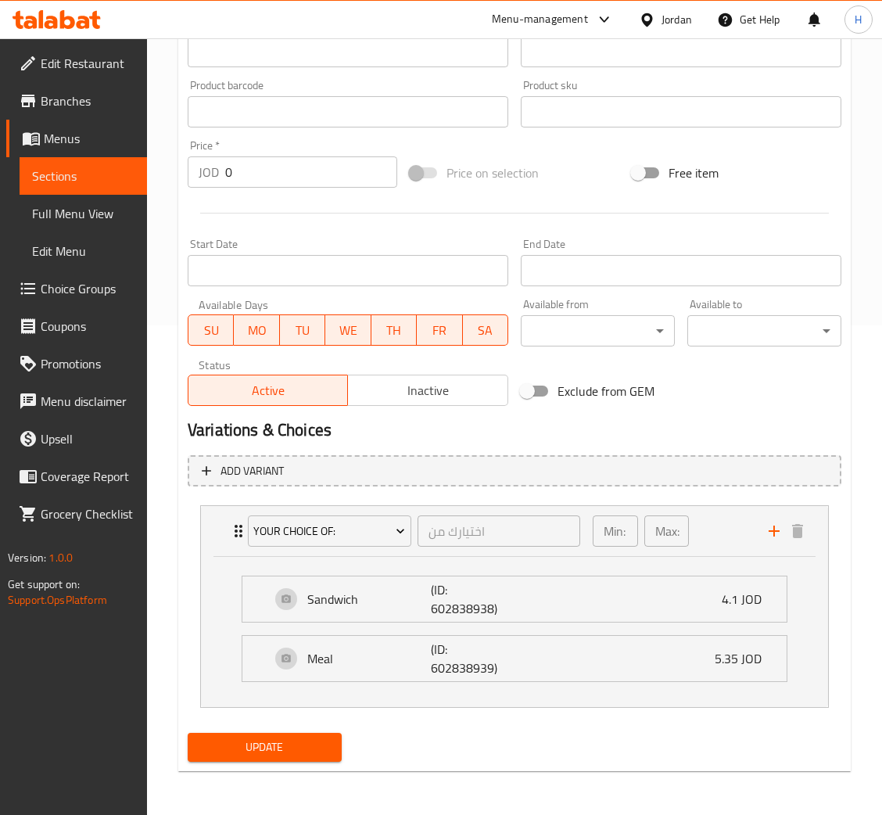
click at [527, 760] on div "Update" at bounding box center [514, 747] width 667 height 41
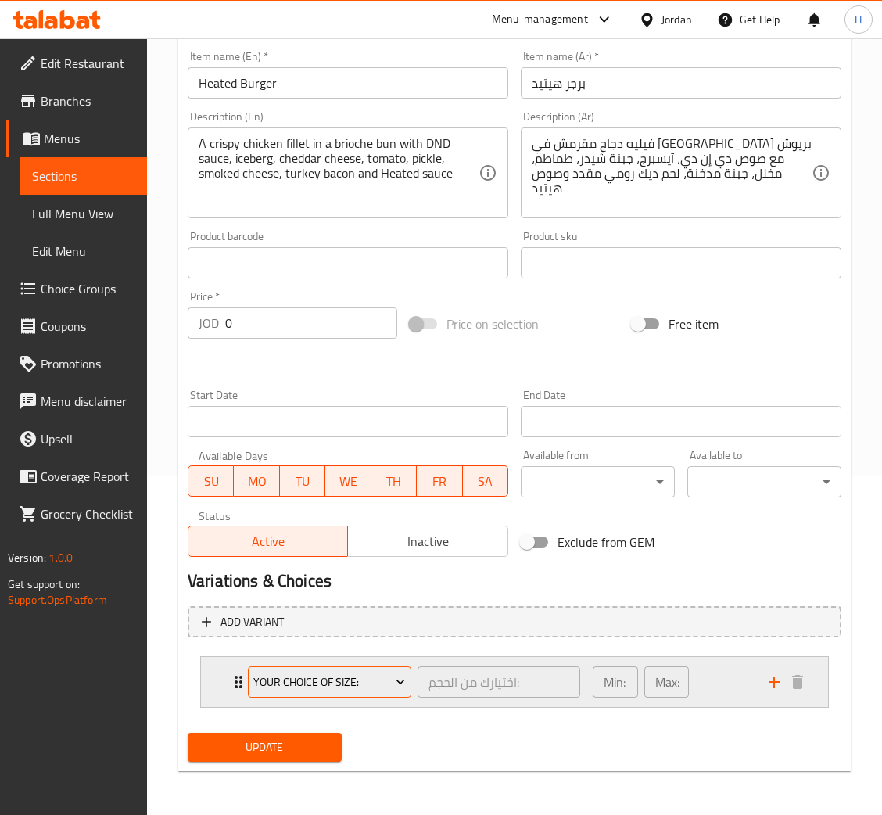
drag, startPoint x: 232, startPoint y: 678, endPoint x: 252, endPoint y: 674, distance: 20.9
click at [232, 679] on icon "Expand" at bounding box center [238, 682] width 19 height 19
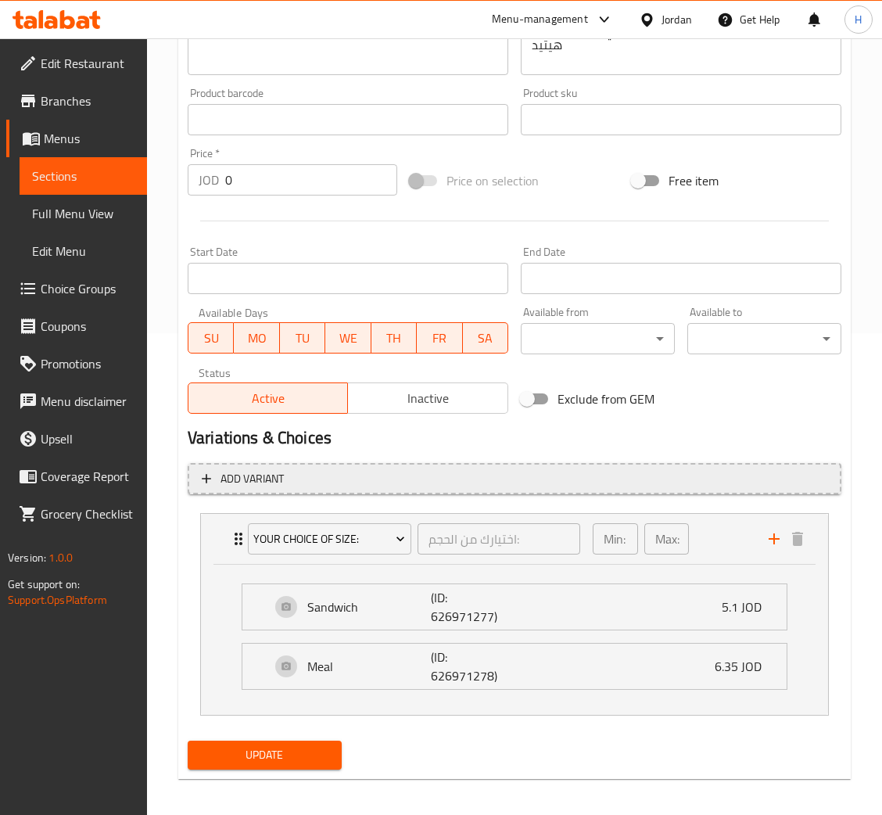
scroll to position [489, 0]
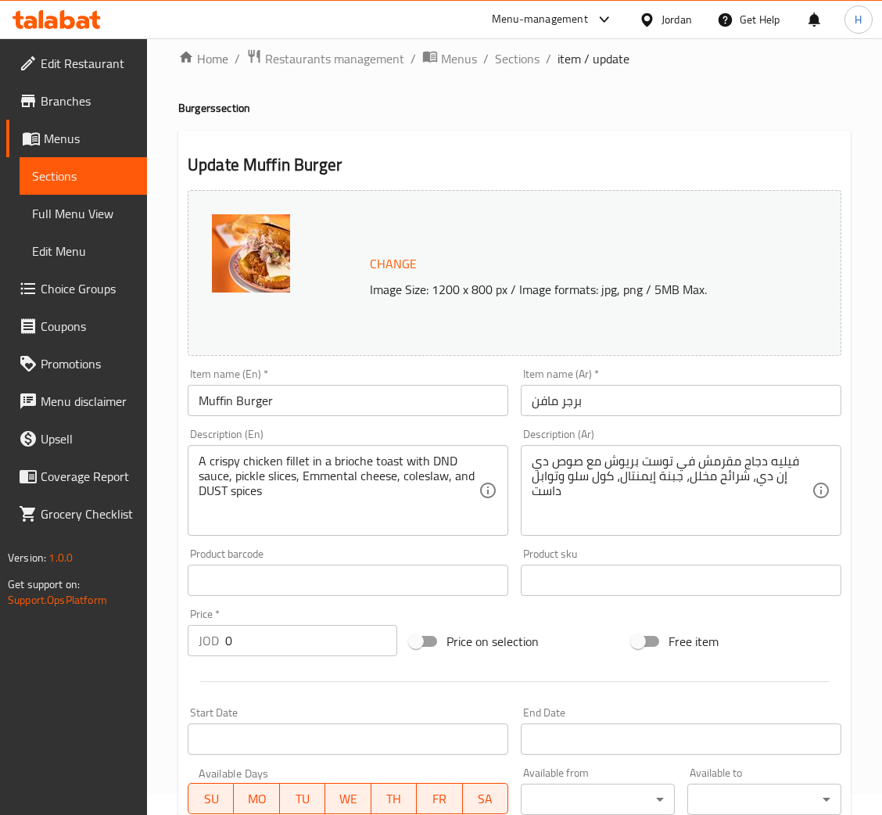
scroll to position [339, 0]
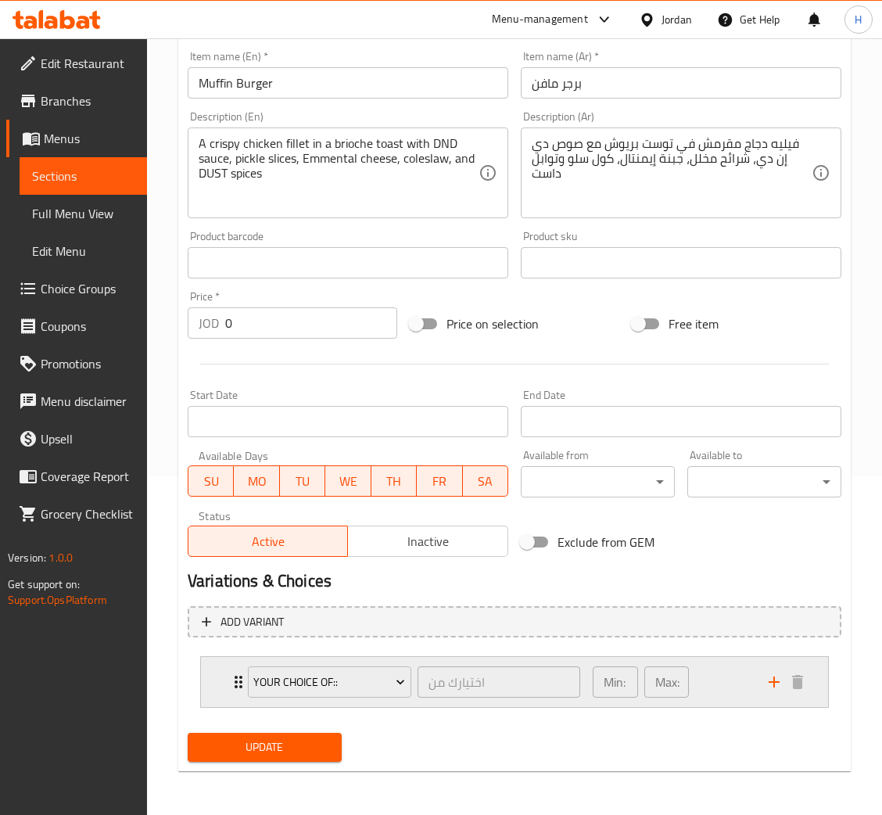
click at [228, 670] on div "your choice of:: اختيارك من ​ Min: 1 ​ Max: 1 ​" at bounding box center [514, 682] width 627 height 50
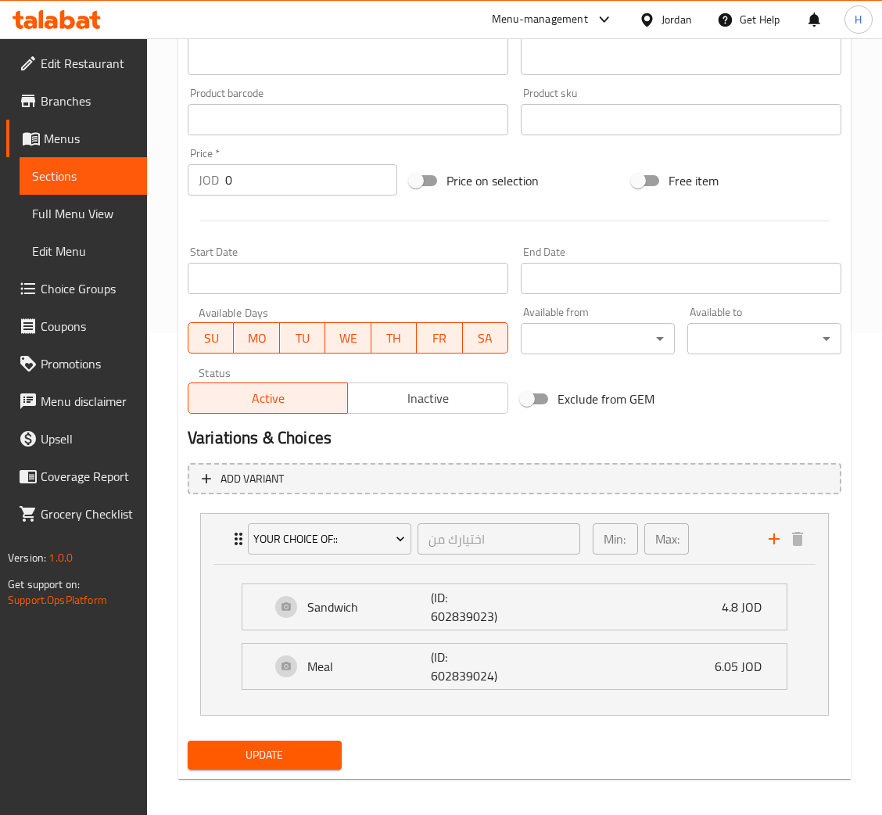
scroll to position [490, 0]
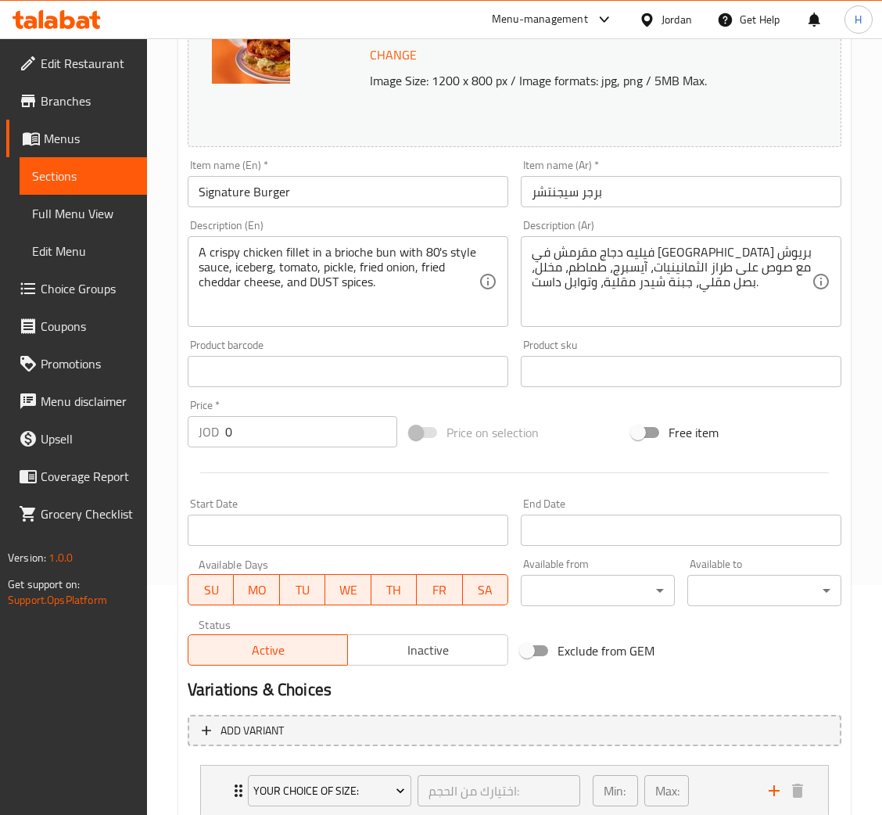
scroll to position [339, 0]
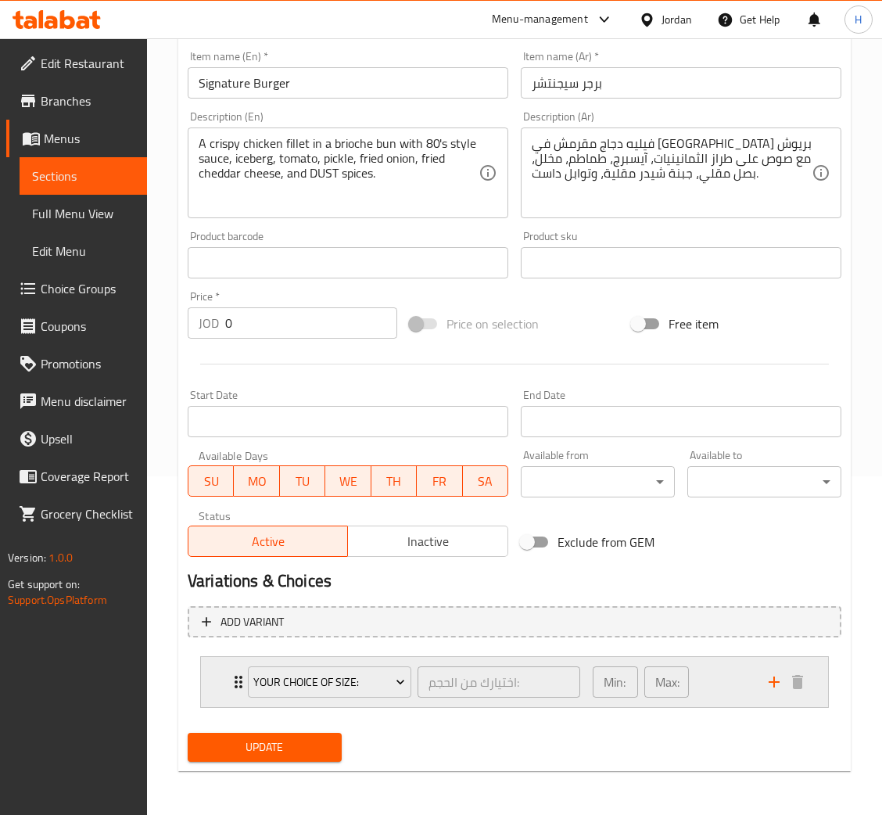
click at [214, 681] on div "Your choice of Size: اختيارك من الحجم: ​ Min: 1 ​ Max: 1 ​" at bounding box center [514, 682] width 627 height 50
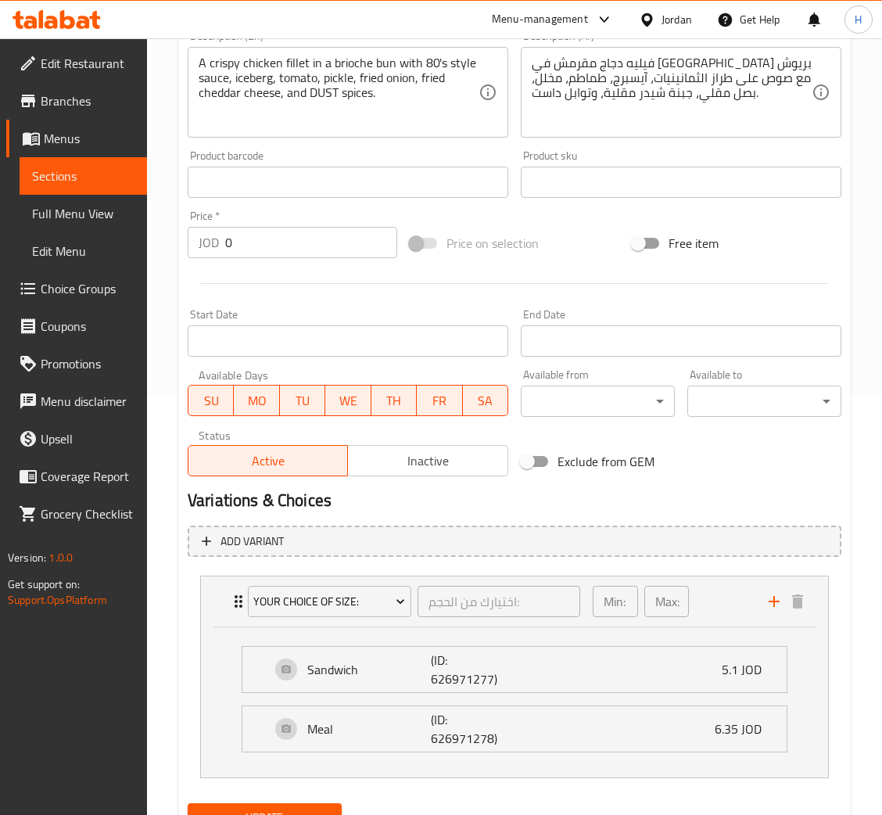
scroll to position [490, 0]
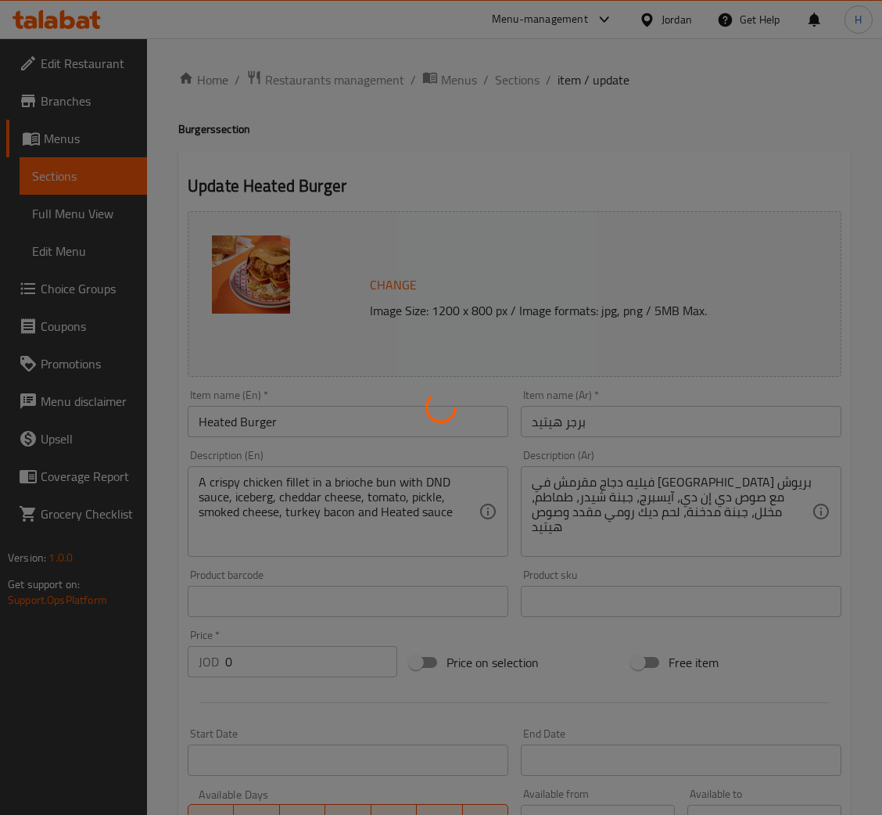
type input "اختيارك من الحجم:"
type input "1"
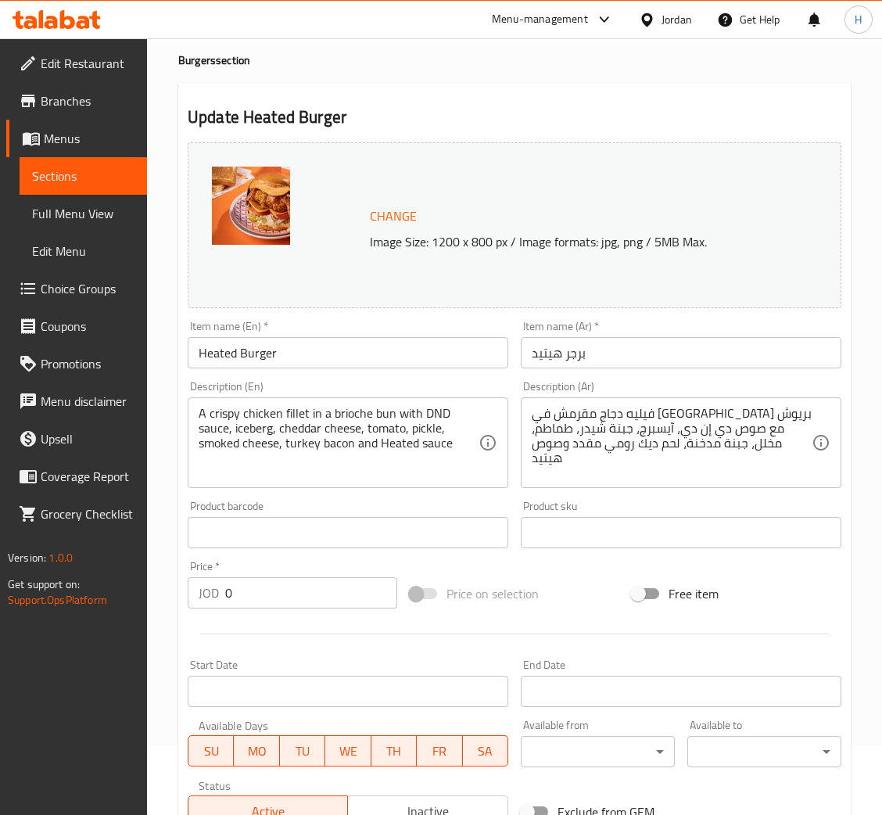
scroll to position [339, 0]
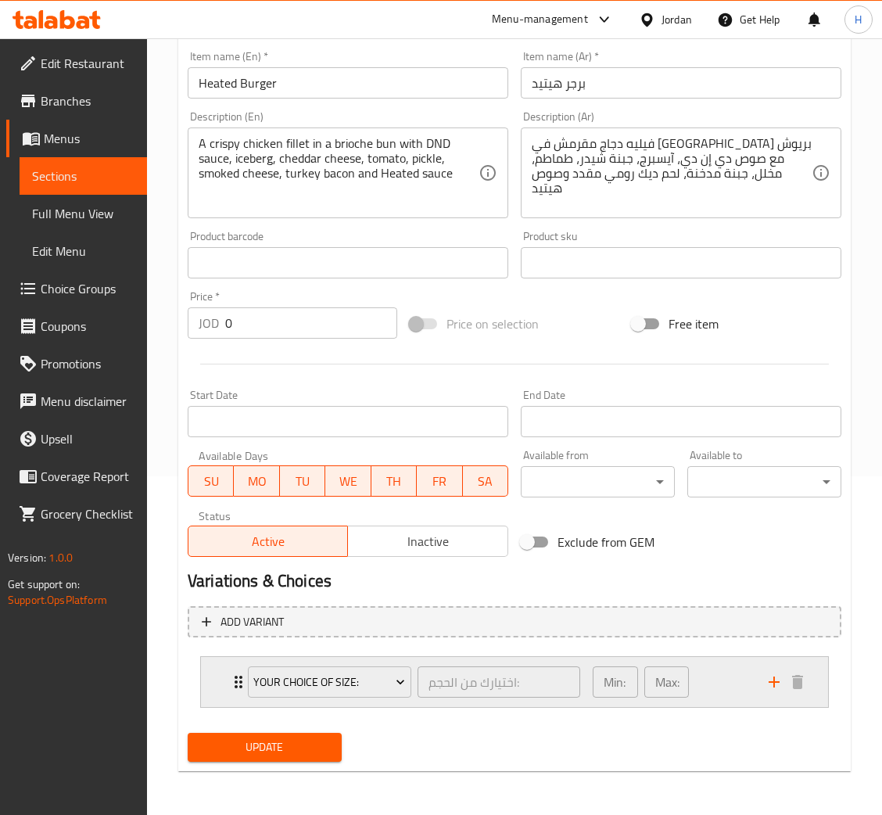
click at [207, 678] on div "Your choice of Size: اختيارك من الحجم: ​ Min: 1 ​ Max: 1 ​" at bounding box center [514, 682] width 627 height 50
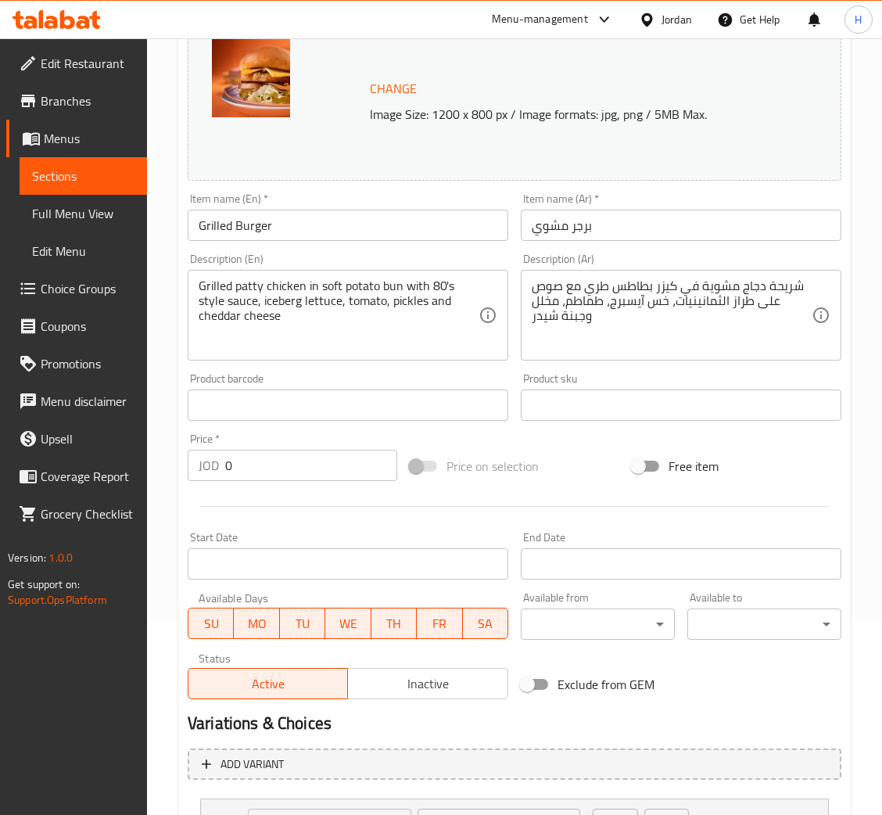
scroll to position [339, 0]
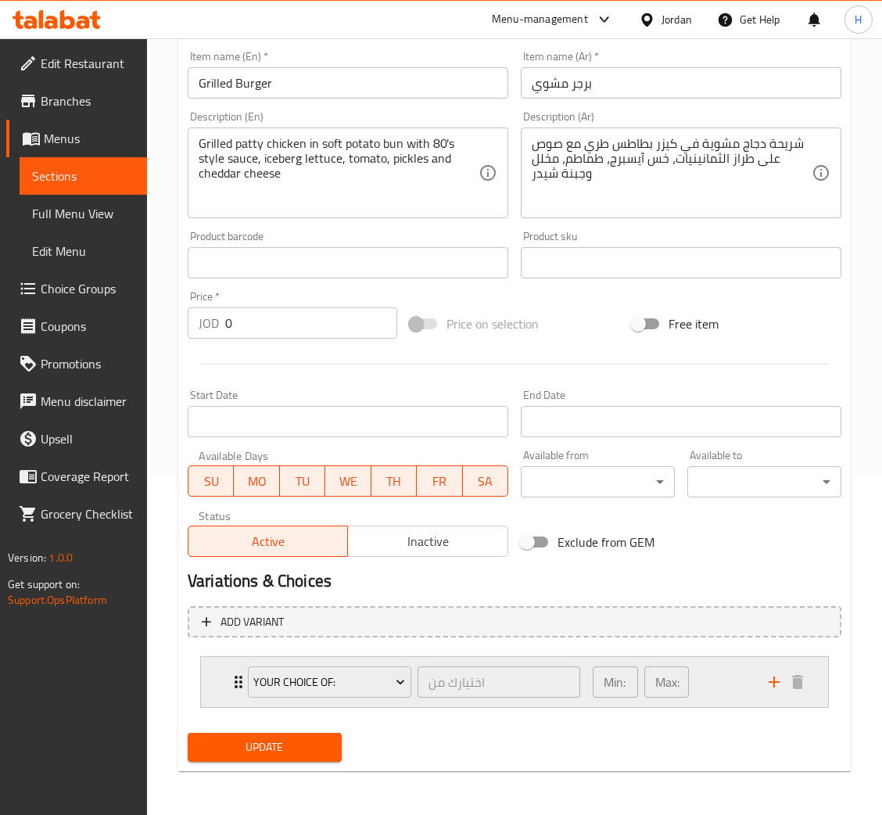
click at [223, 666] on div "your choice of: اختيارك من ​ Min: 1 ​ Max: 1 ​" at bounding box center [514, 682] width 627 height 50
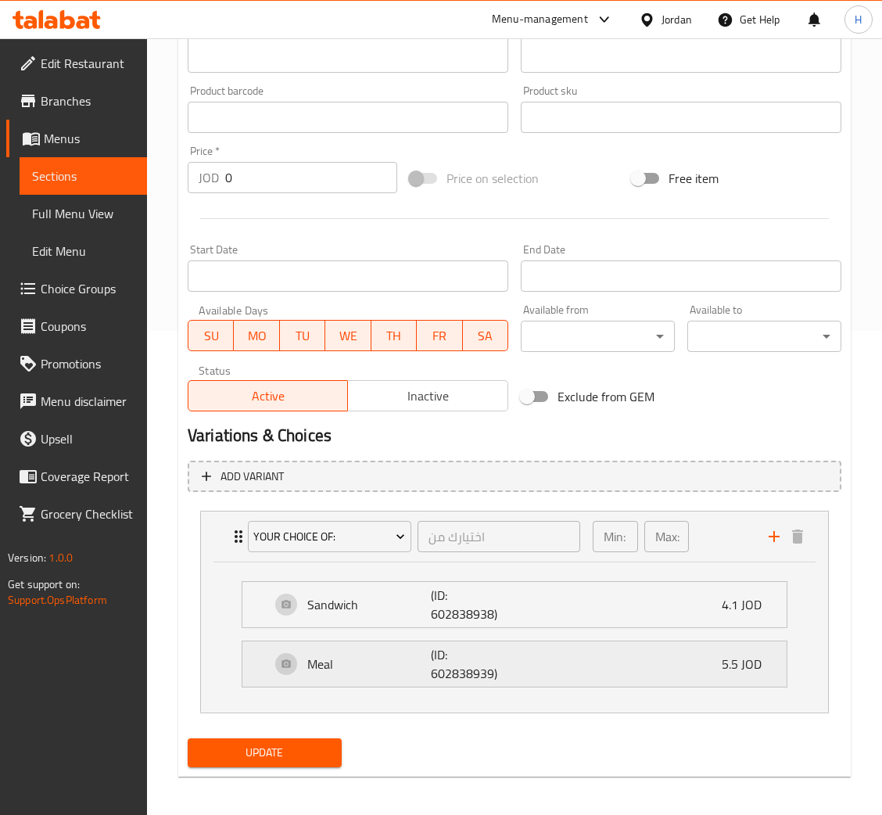
scroll to position [486, 0]
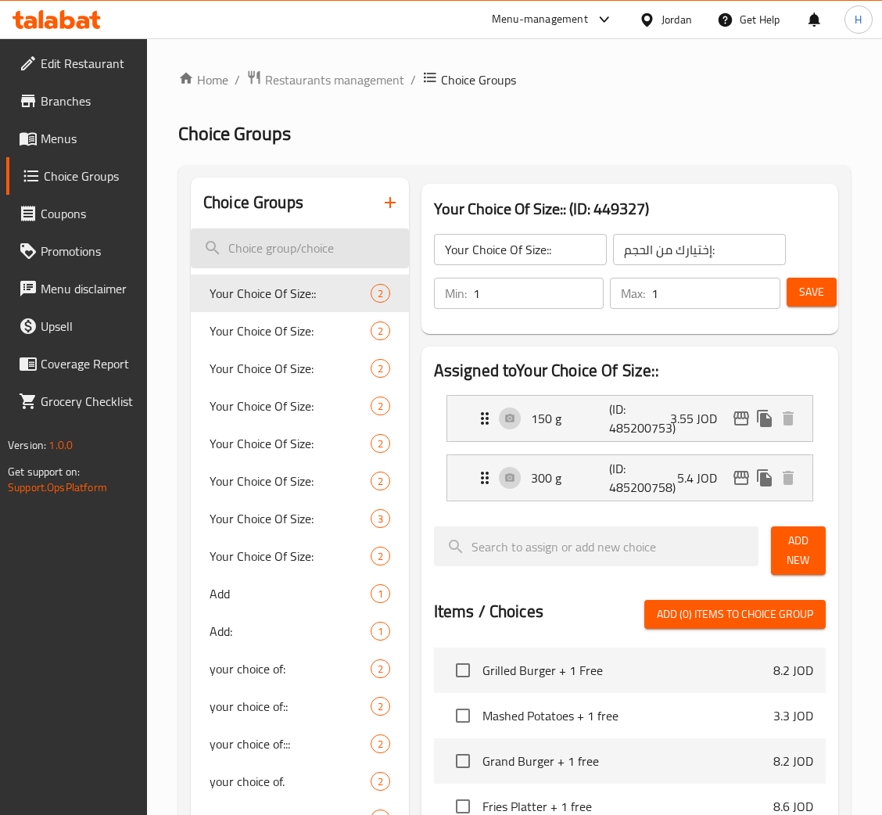
click at [318, 251] on input "search" at bounding box center [300, 248] width 218 height 40
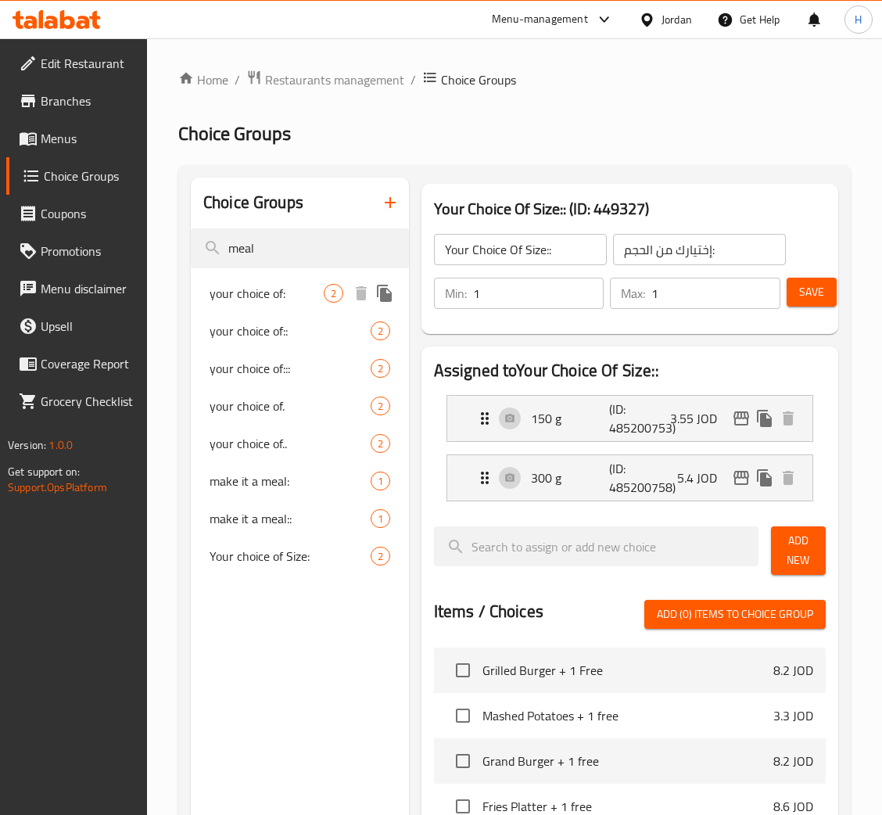
type input "meal"
click at [293, 285] on span "your choice of:" at bounding box center [267, 293] width 114 height 19
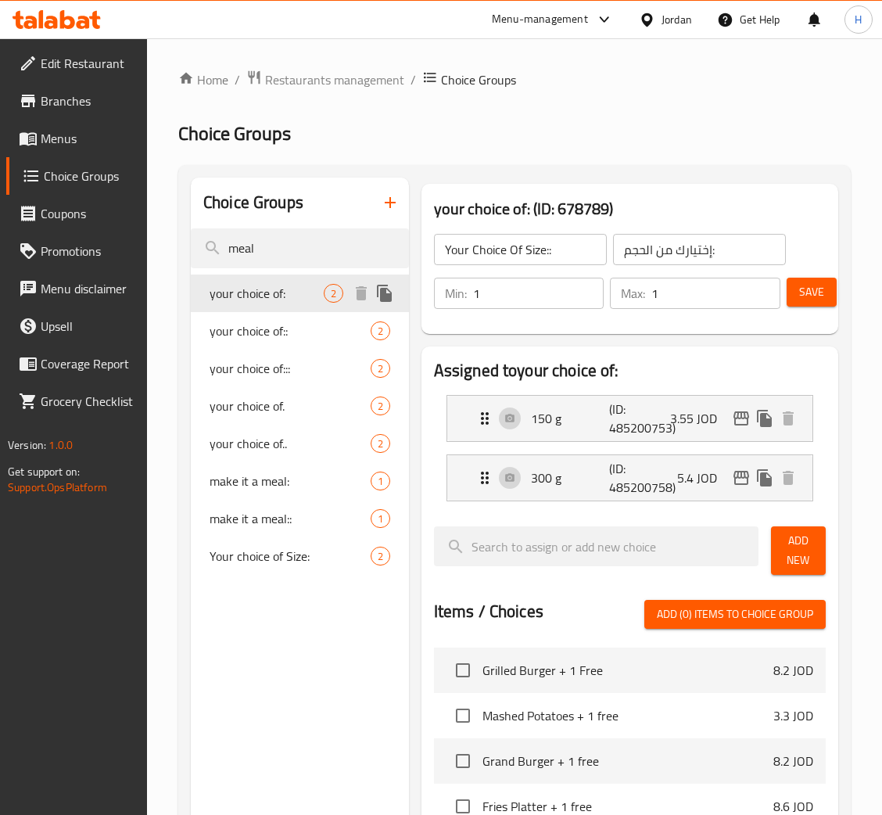
type input "your choice of:"
type input "اختيارك من"
click at [292, 329] on span "your choice of::" at bounding box center [267, 331] width 114 height 19
type input "your choice of::"
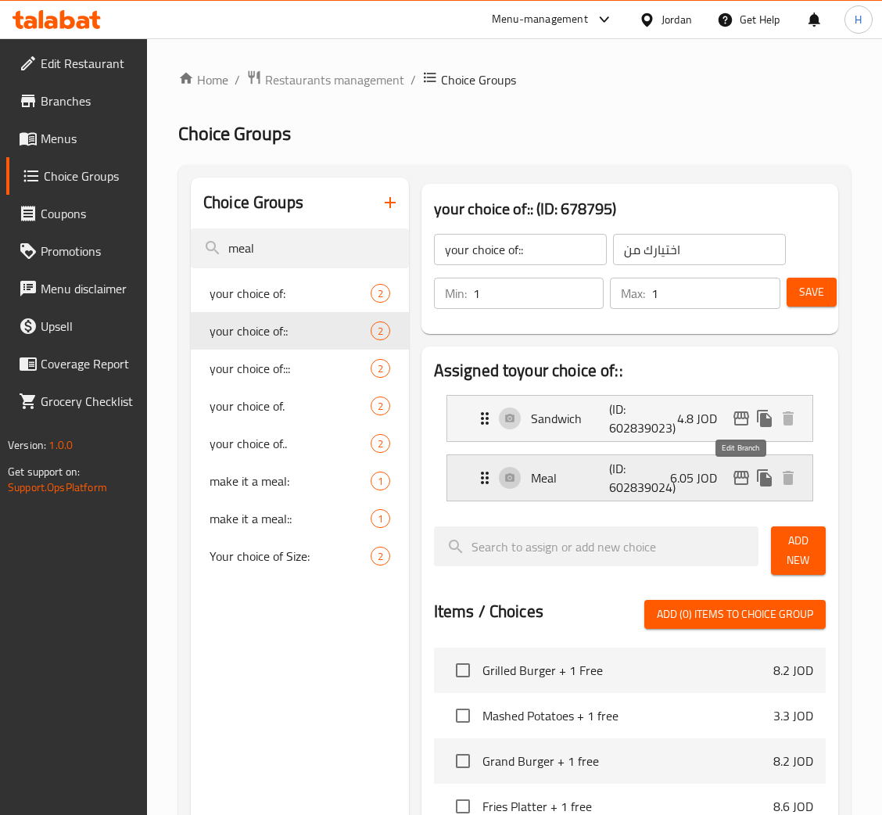
click at [748, 483] on icon "edit" at bounding box center [742, 478] width 16 height 14
click at [749, 481] on icon "edit" at bounding box center [741, 478] width 19 height 19
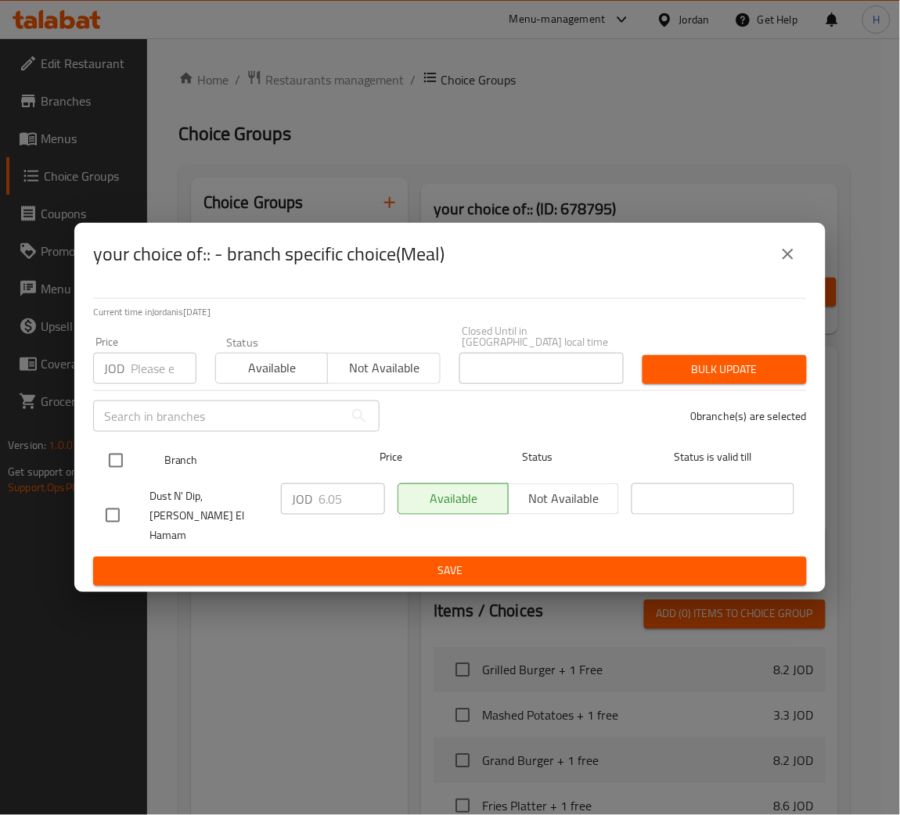
drag, startPoint x: 124, startPoint y: 464, endPoint x: 351, endPoint y: 506, distance: 230.8
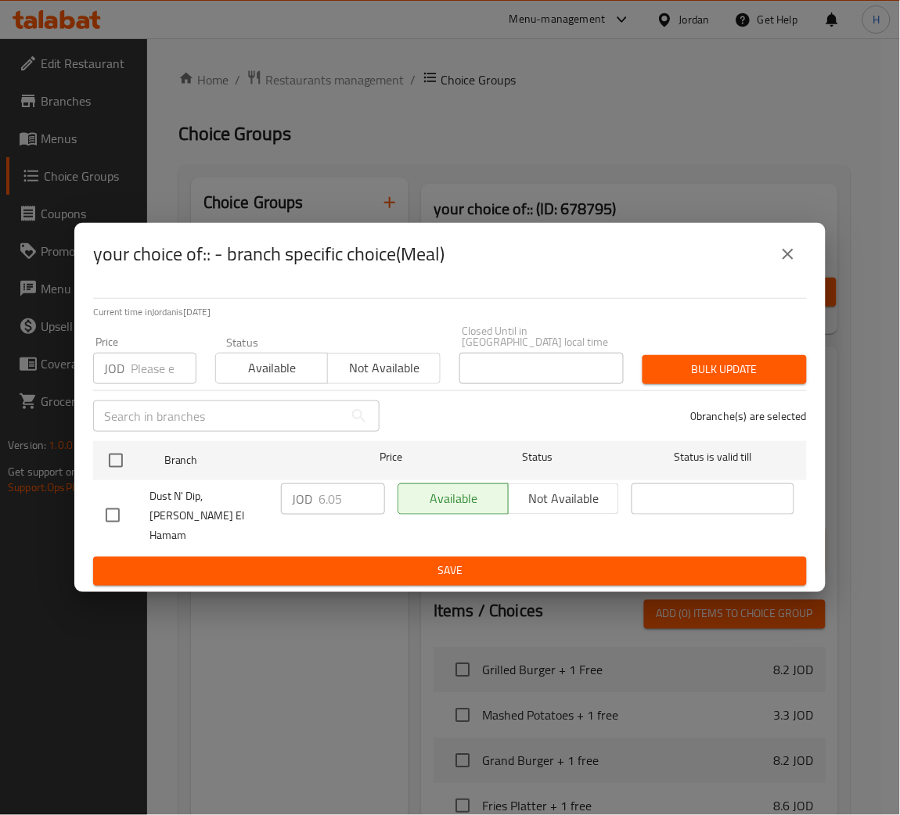
click at [125, 460] on input "checkbox" at bounding box center [115, 460] width 33 height 33
checkbox input "true"
click at [356, 505] on input "6.05" at bounding box center [351, 498] width 66 height 31
type input "6.30"
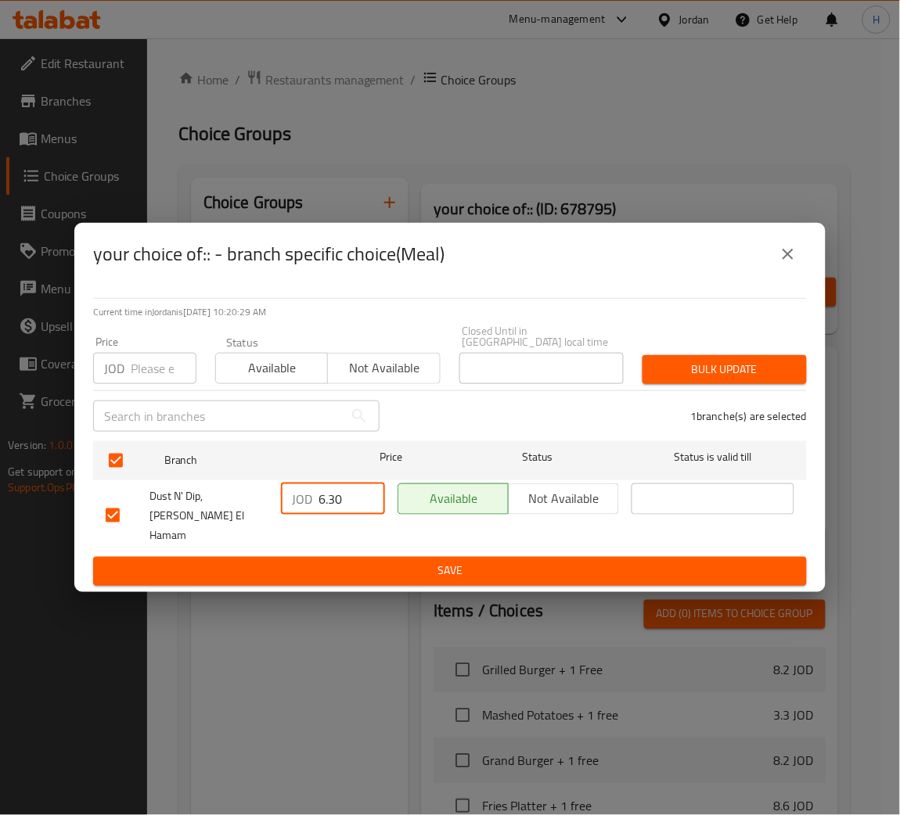
click at [389, 573] on div "Current time in Jordan is 13 Aug 2025 10:20:29 AM Price JOD Price Status Availa…" at bounding box center [449, 439] width 751 height 307
click at [397, 562] on span "Save" at bounding box center [450, 572] width 688 height 20
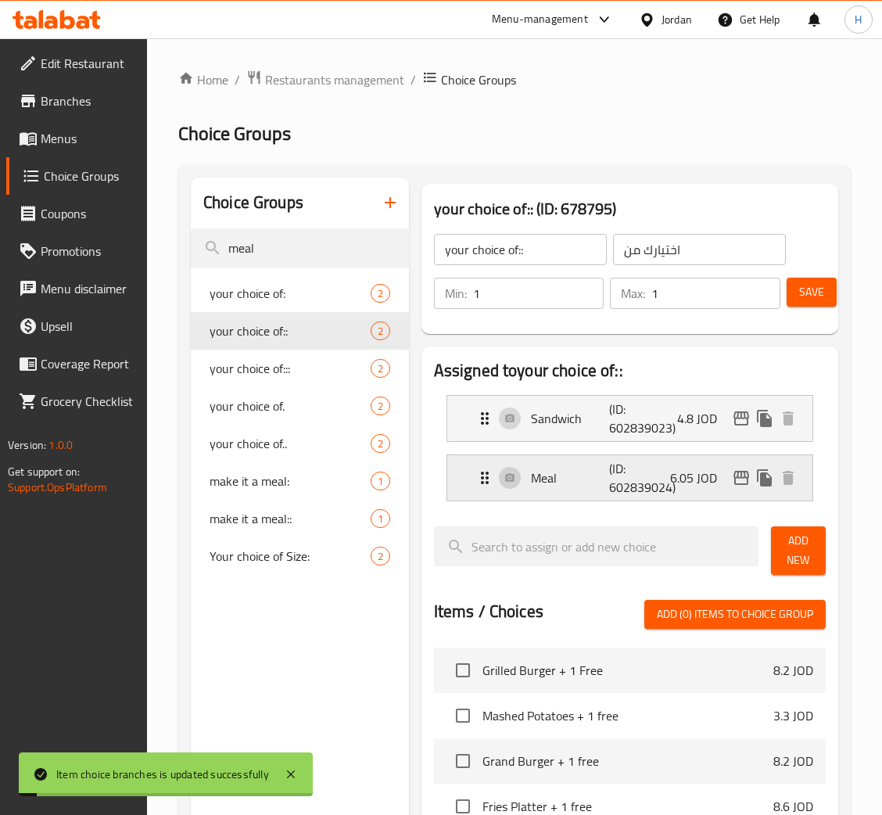
click at [662, 476] on p "(ID: 602839024)" at bounding box center [635, 478] width 52 height 38
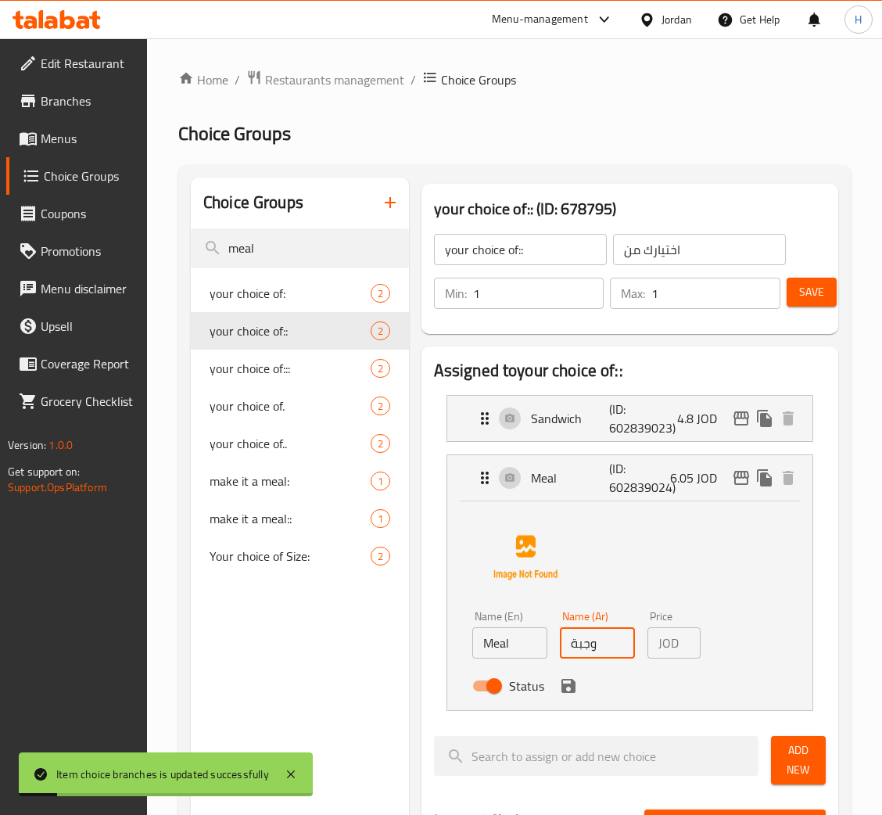
click at [603, 632] on input "وجبة" at bounding box center [597, 642] width 75 height 31
type input "6.30"
click at [569, 698] on button "save" at bounding box center [568, 685] width 23 height 23
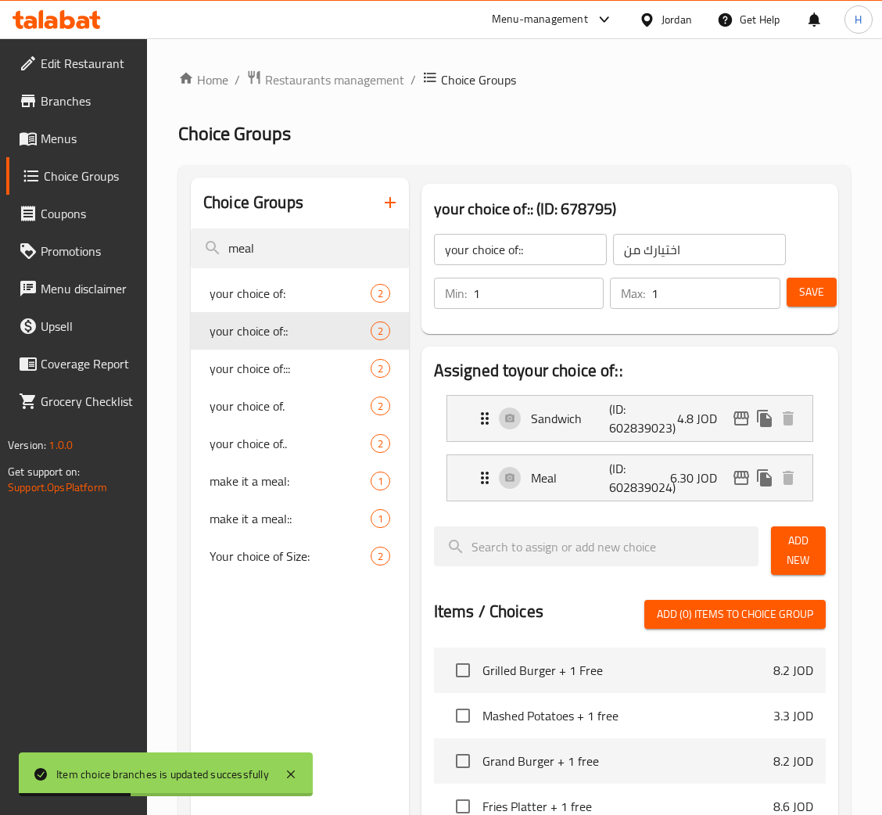
scroll to position [0, 0]
click at [827, 298] on button "Save" at bounding box center [812, 292] width 50 height 29
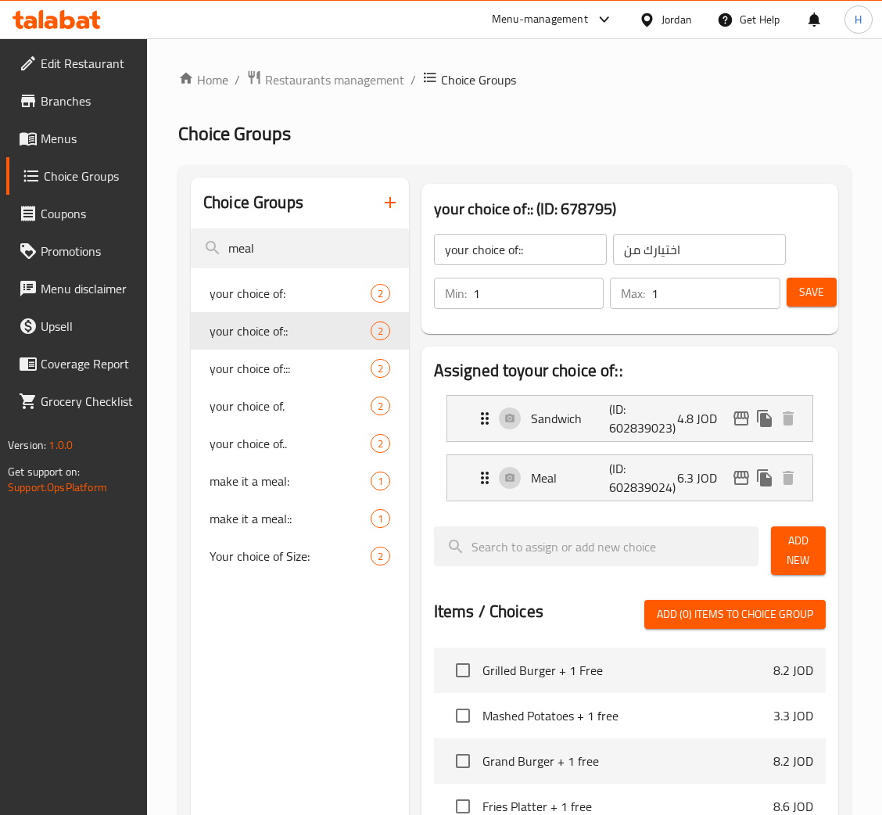
click at [834, 307] on div "your choice of:: (ID: 678795) your choice of:: ​ اختيارك من ​ Min: 1 ​ Max: 1 ​…" at bounding box center [630, 259] width 417 height 150
click at [825, 283] on button "Save" at bounding box center [812, 292] width 50 height 29
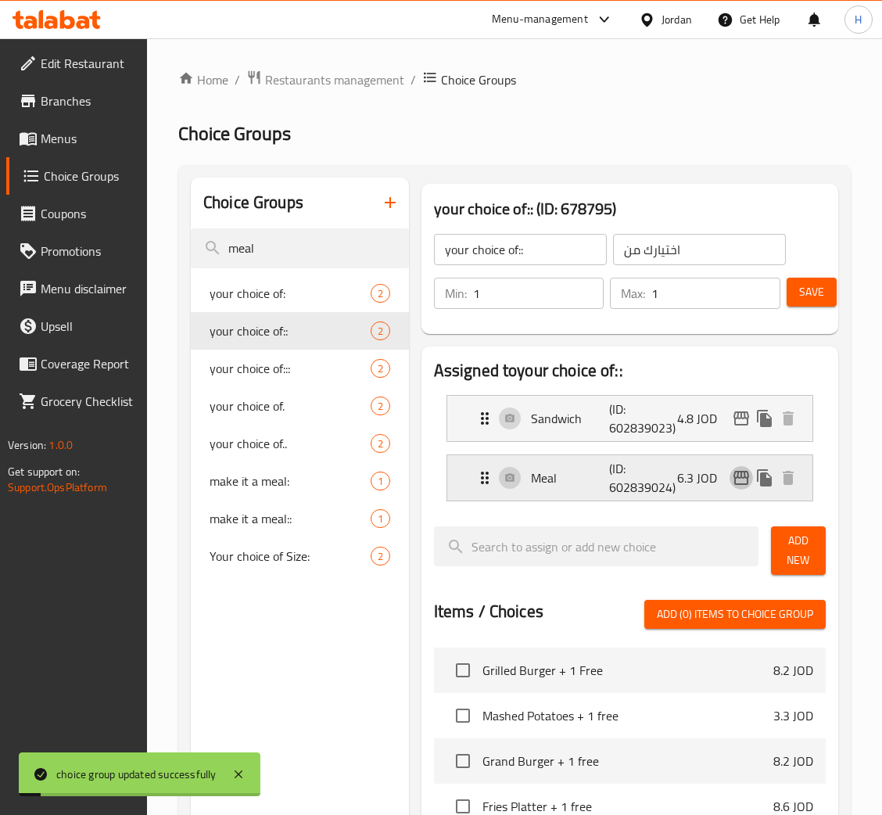
click at [747, 485] on icon "edit" at bounding box center [742, 478] width 16 height 14
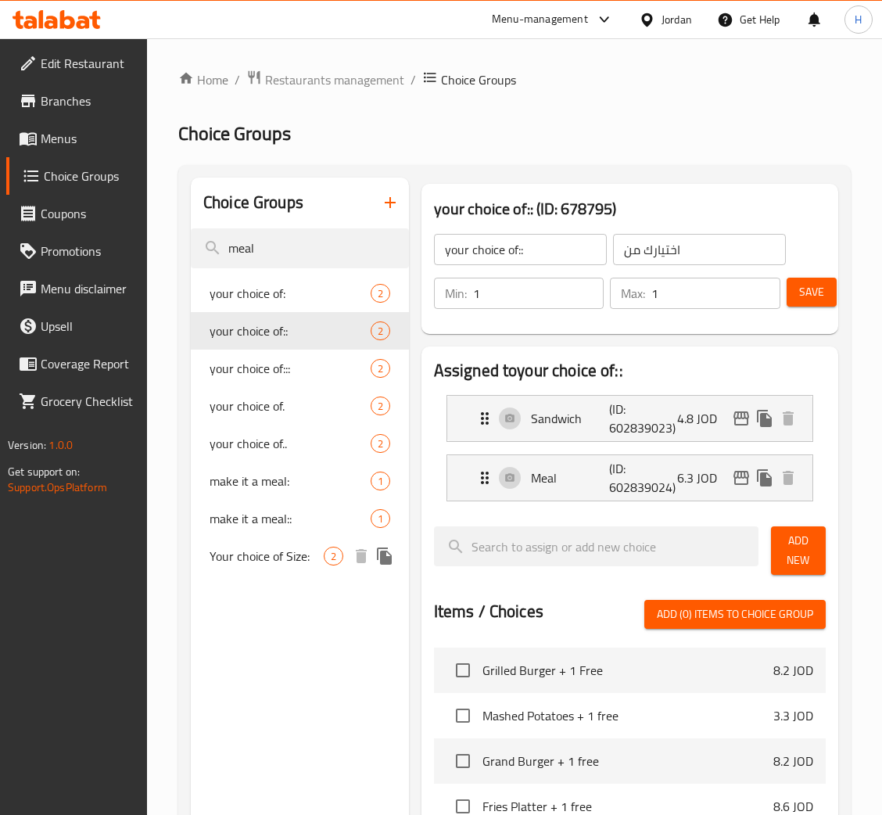
click at [288, 552] on span "Your choice of Size:" at bounding box center [267, 556] width 114 height 19
type input "Your choice of Size:"
type input "اختيارك من الحجم:"
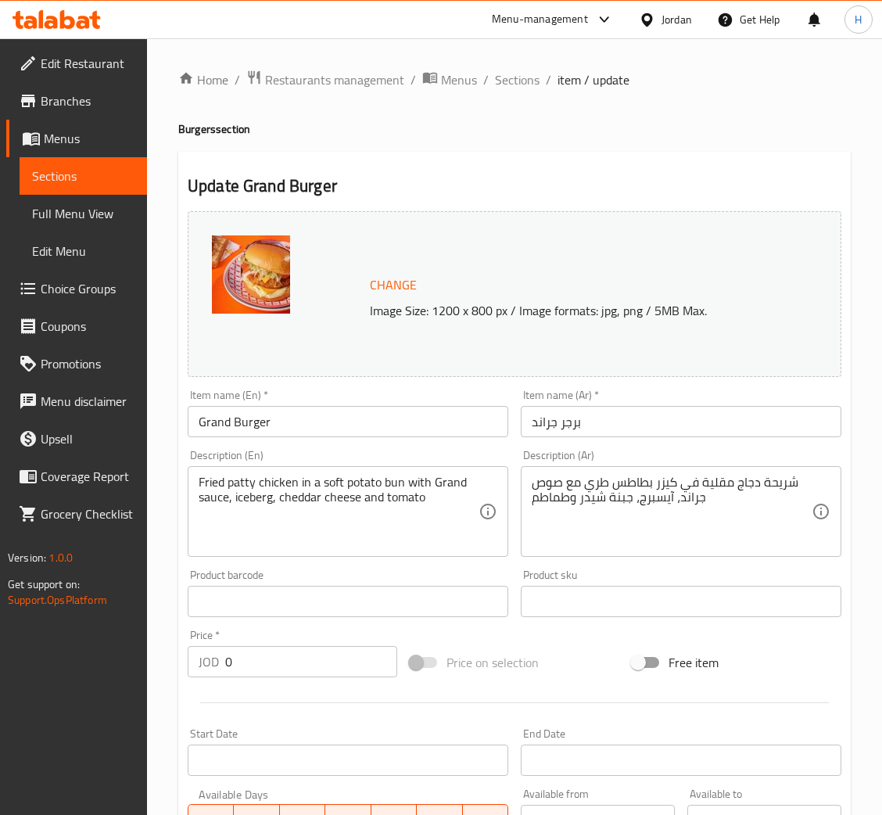
scroll to position [339, 0]
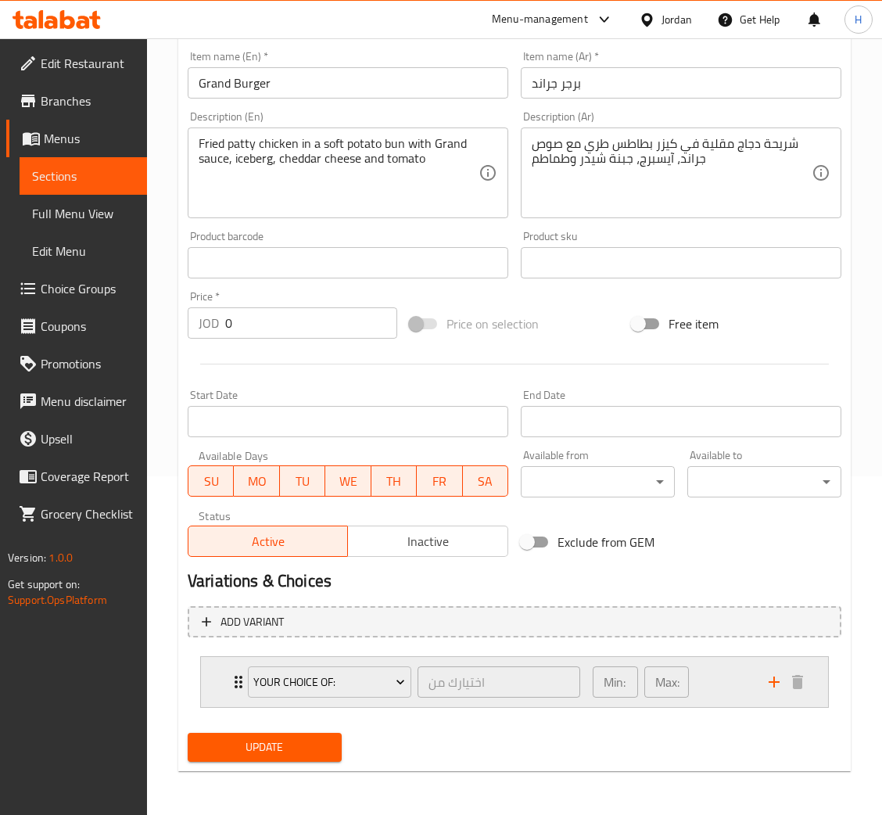
drag, startPoint x: 232, startPoint y: 694, endPoint x: 260, endPoint y: 674, distance: 33.6
click at [233, 694] on div "your choice of: اختيارك من ​ Min: 1 ​ Max: 1 ​" at bounding box center [519, 682] width 580 height 50
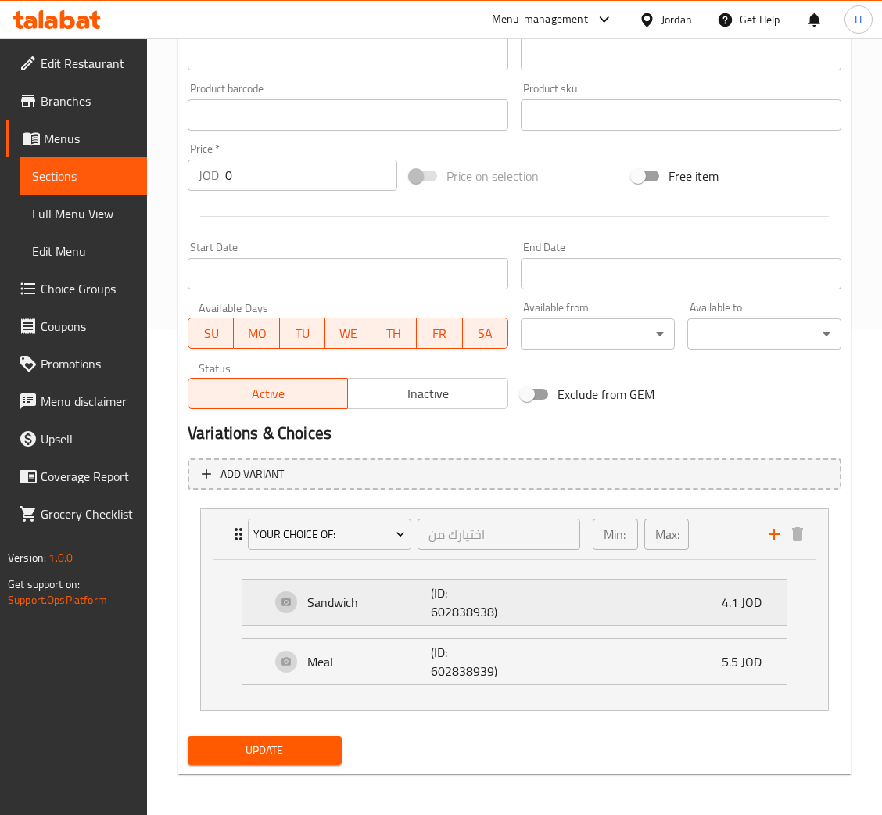
scroll to position [490, 0]
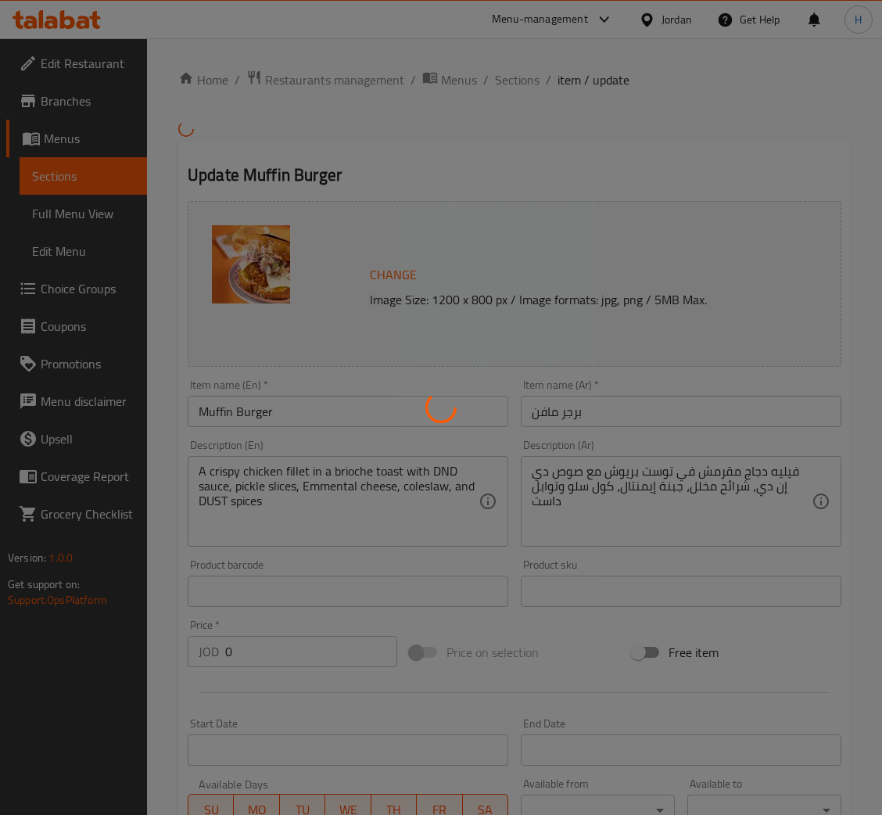
type input "اختيارك من"
type input "1"
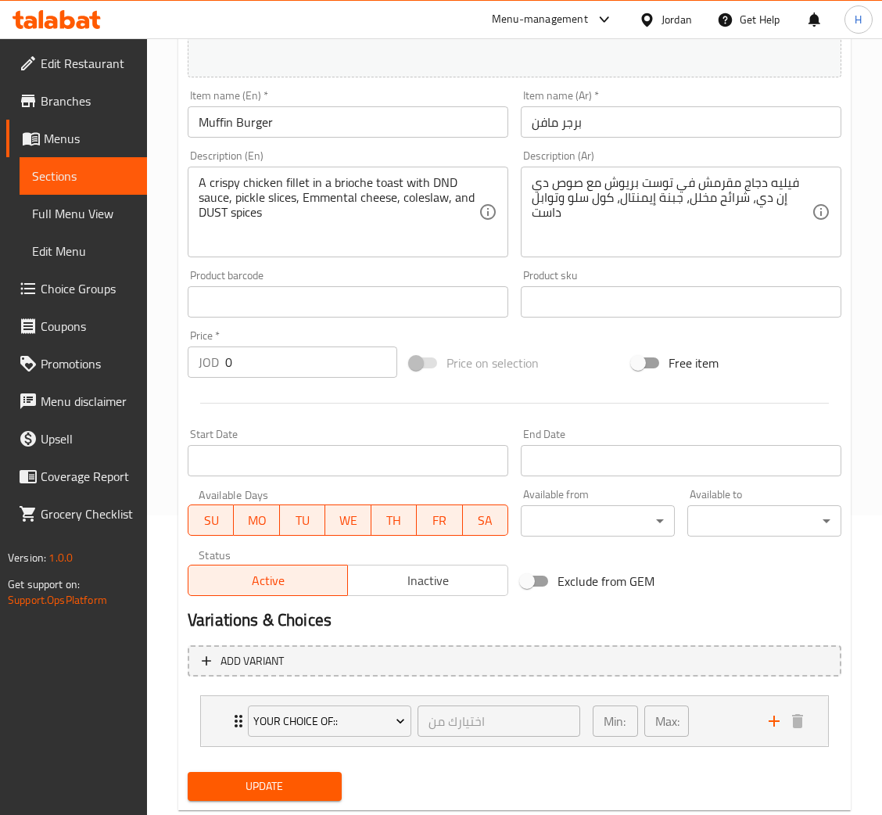
scroll to position [339, 0]
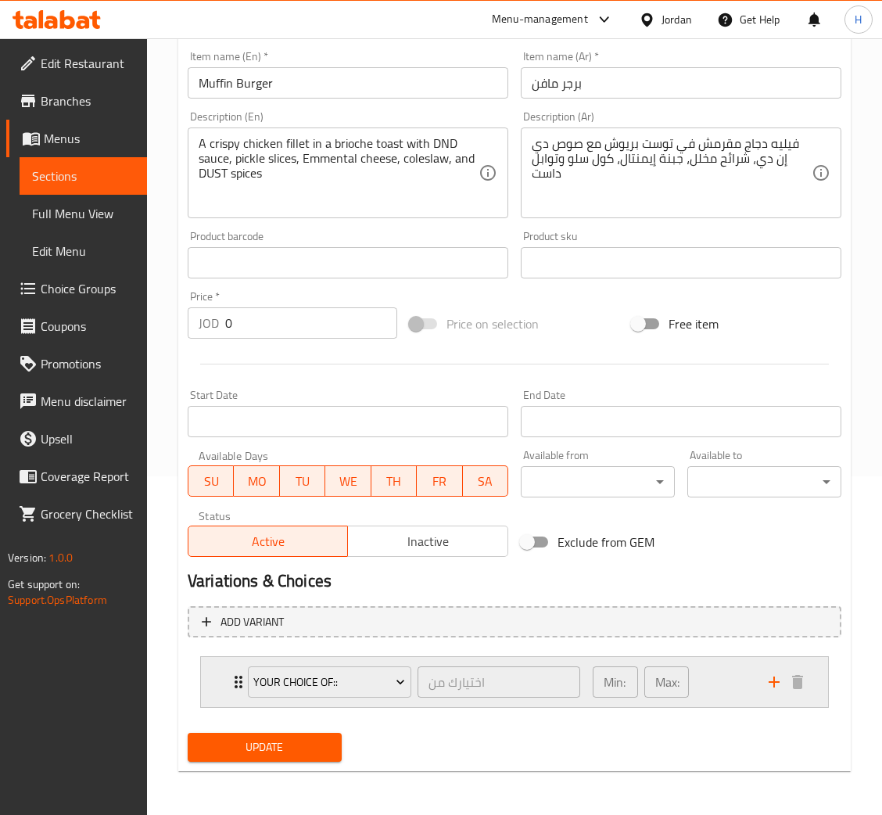
click at [209, 675] on div "your choice of:: اختيارك من ​ Min: 1 ​ Max: 1 ​" at bounding box center [514, 682] width 627 height 50
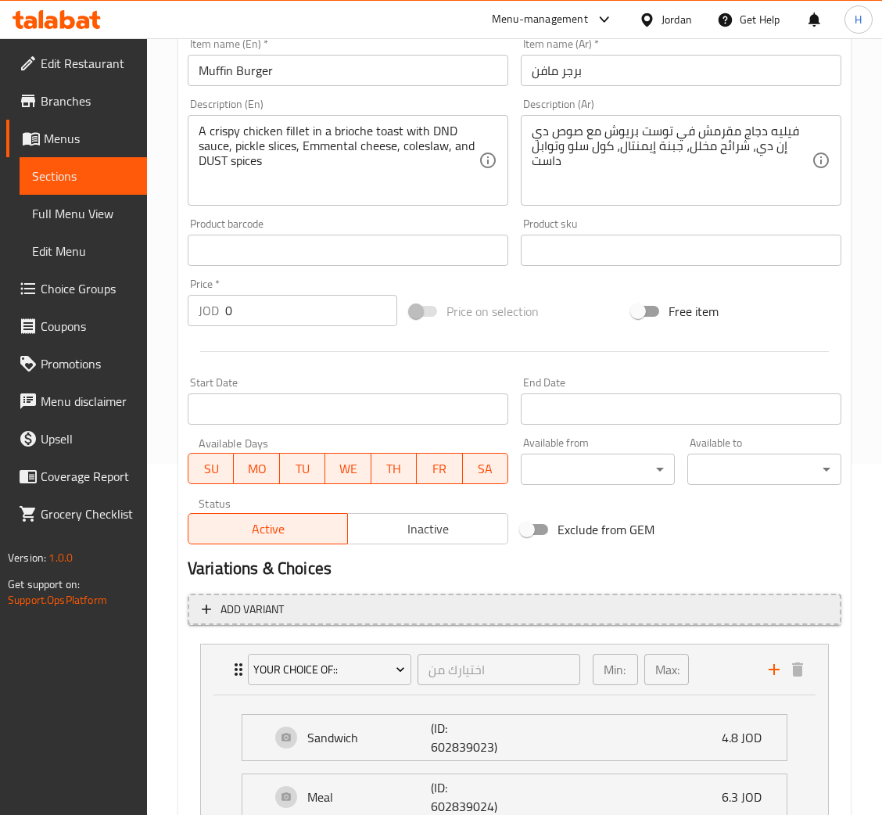
scroll to position [490, 0]
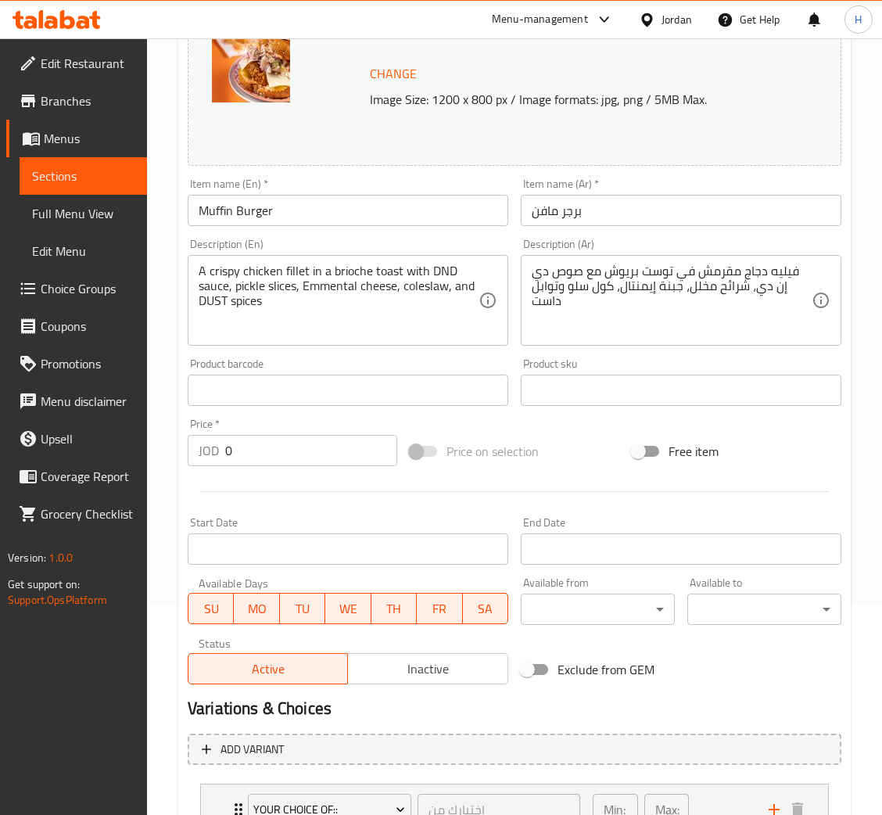
scroll to position [339, 0]
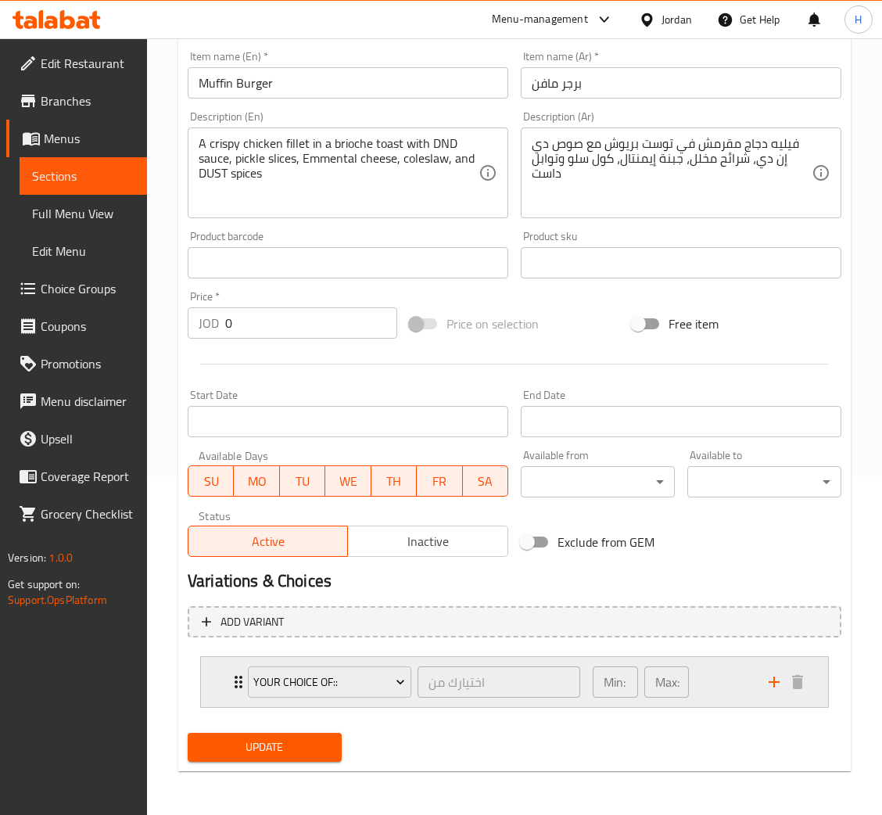
click at [213, 689] on div "your choice of:: اختيارك من ​ Min: 1 ​ Max: 1 ​" at bounding box center [514, 682] width 627 height 50
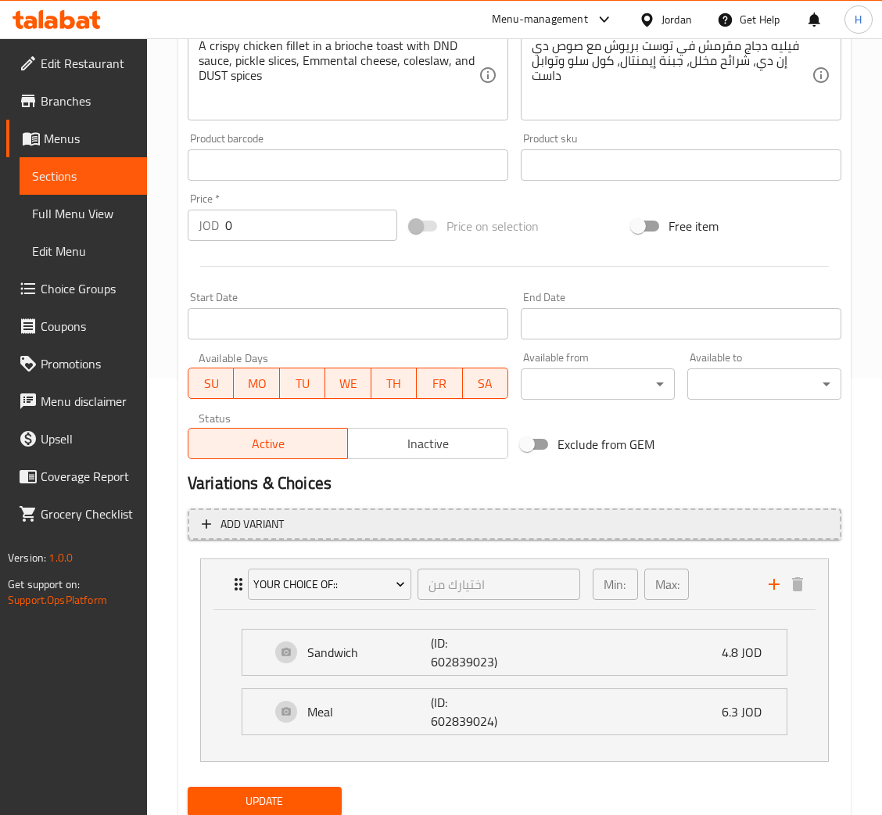
scroll to position [488, 0]
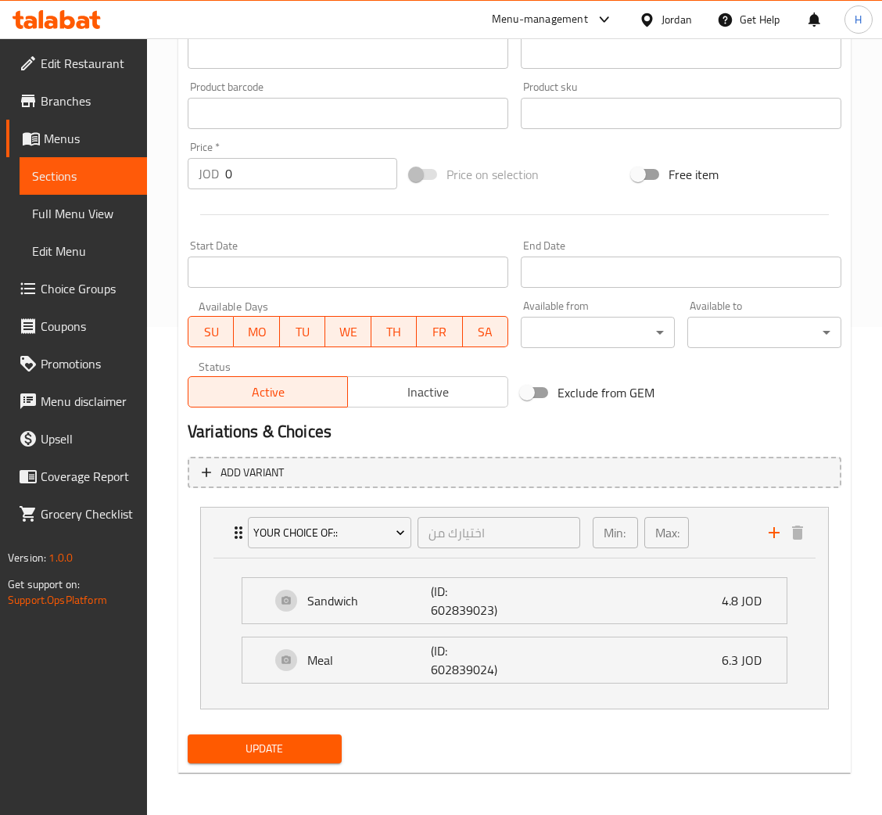
click at [293, 745] on span "Update" at bounding box center [264, 749] width 129 height 20
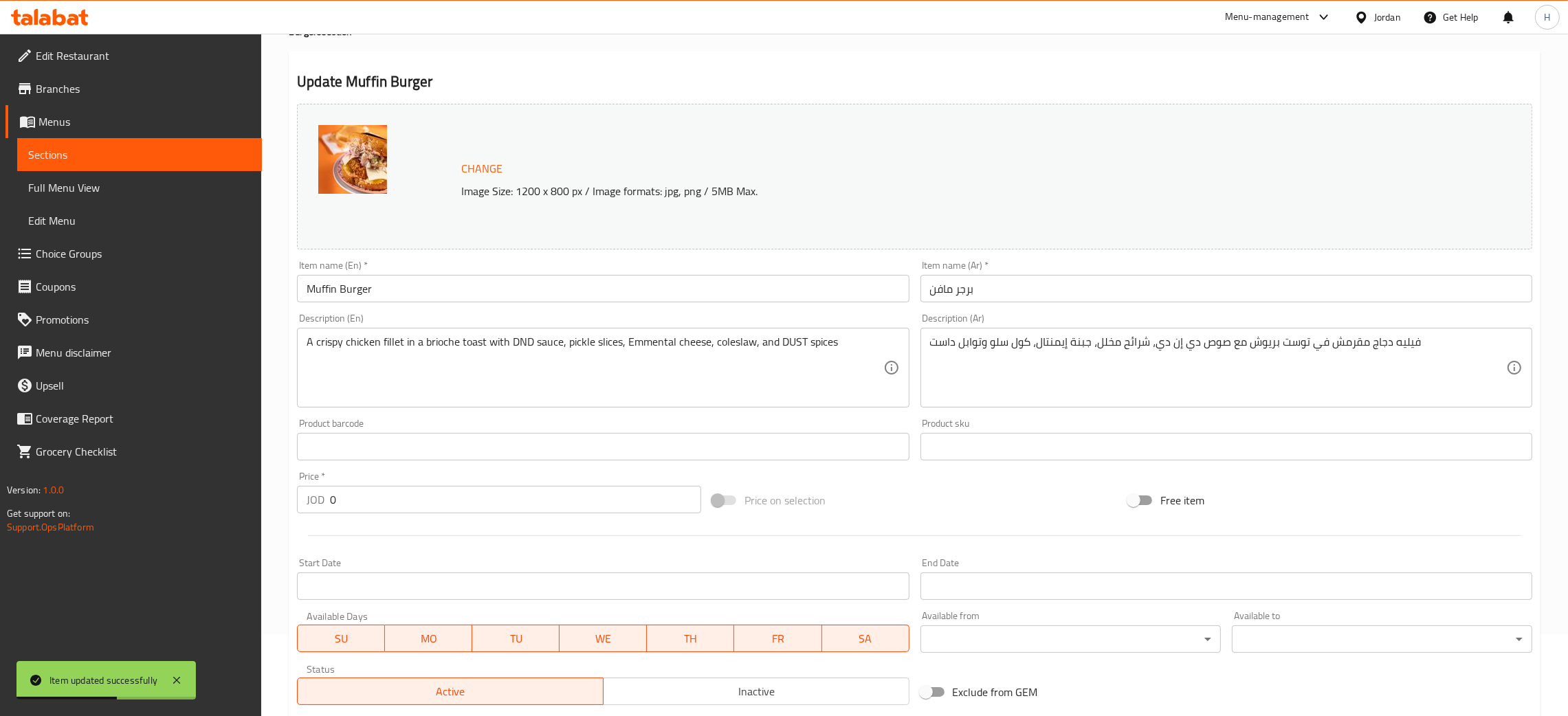
scroll to position [0, 0]
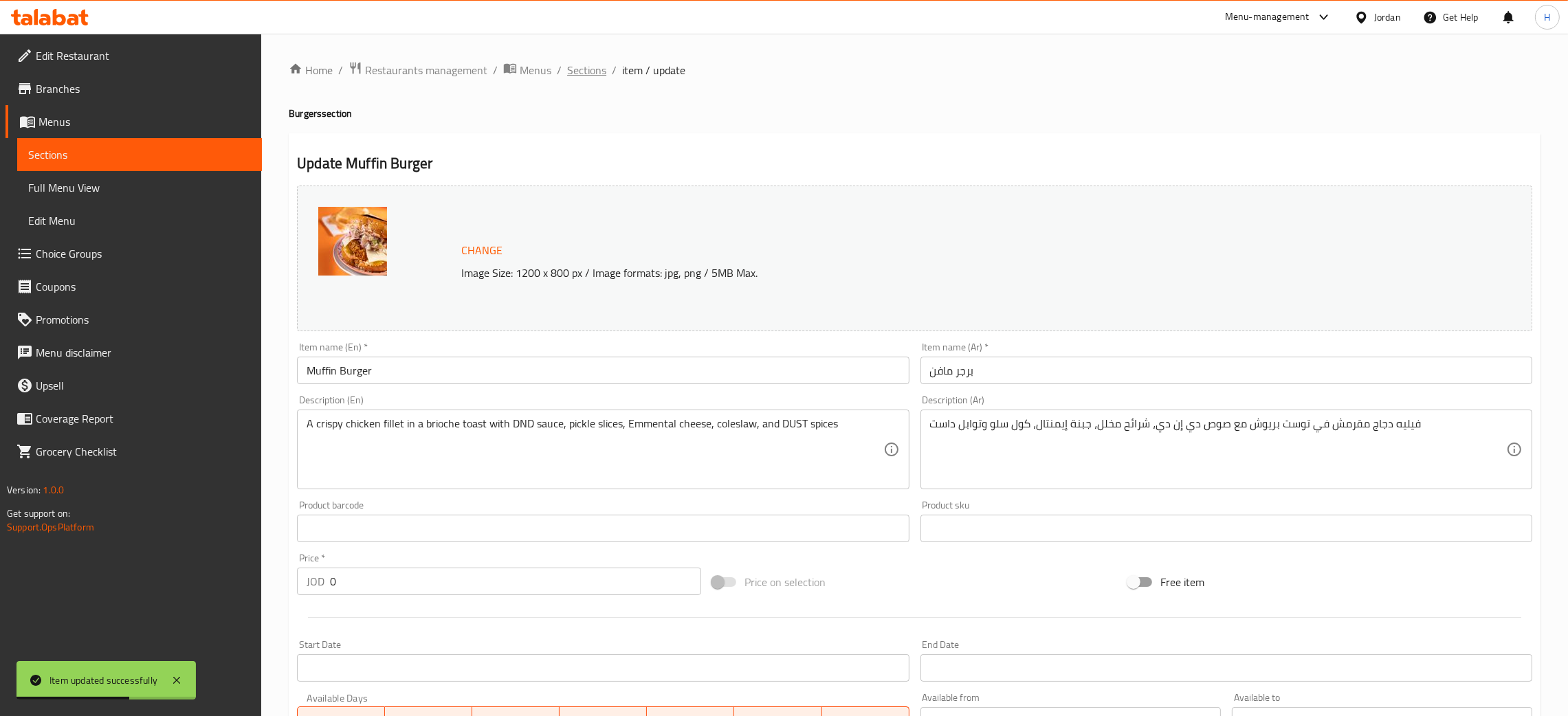
click at [577, 69] on span "Sections" at bounding box center [586, 69] width 40 height 17
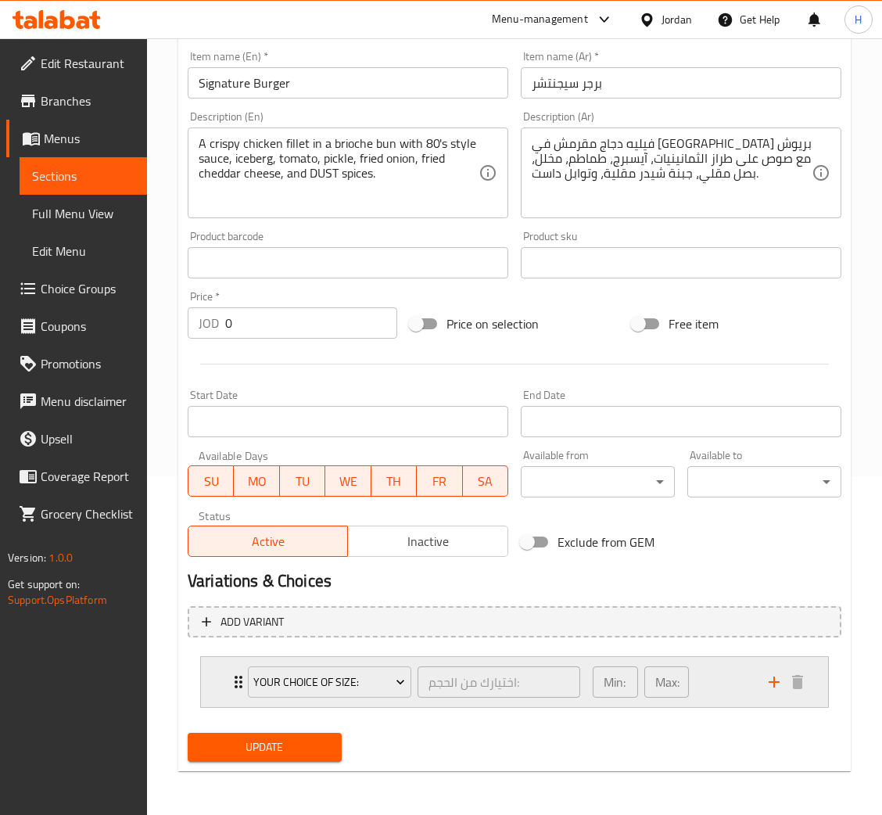
click at [218, 680] on div "Your choice of Size: اختيارك من الحجم: ​ Min: 1 ​ Max: 1 ​" at bounding box center [514, 682] width 627 height 50
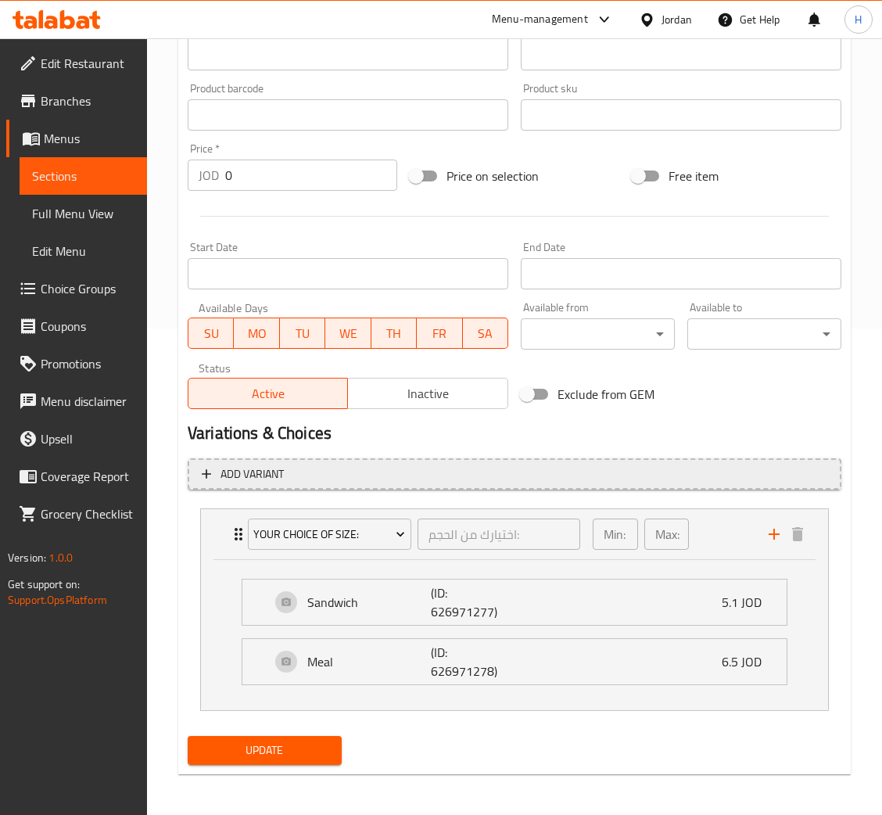
scroll to position [490, 0]
